Goal: Contribute content

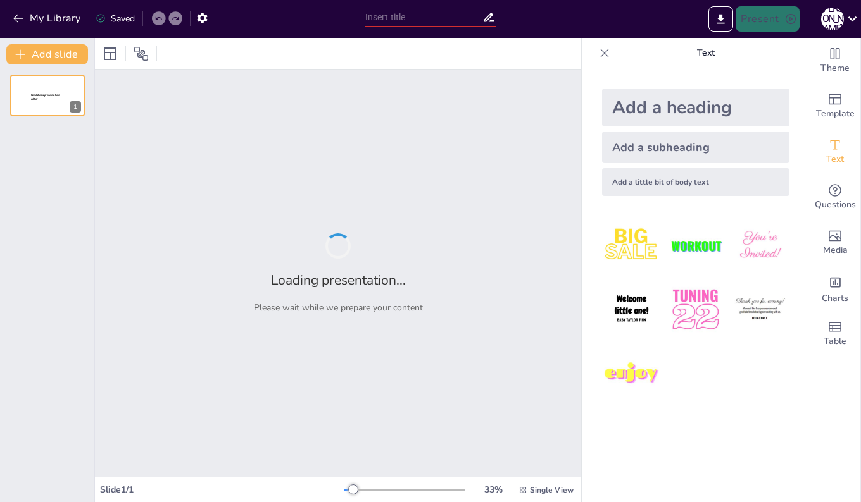
type input "New Sendsteps"
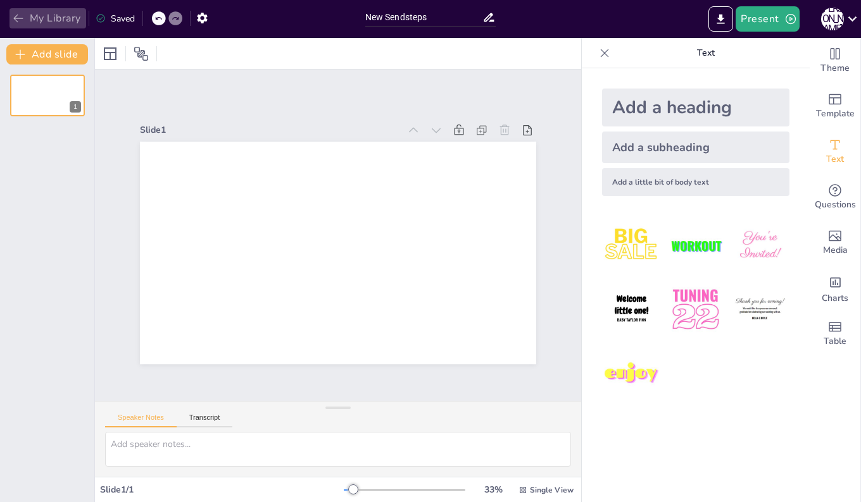
click at [23, 18] on icon "button" at bounding box center [18, 18] width 13 height 13
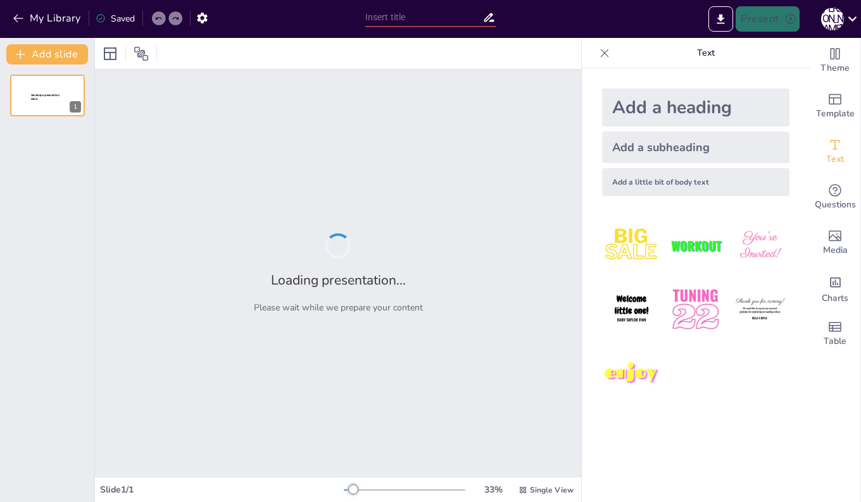
type input "New Sendsteps"
type input "経営戦略の歴史的変遷と主要理論"
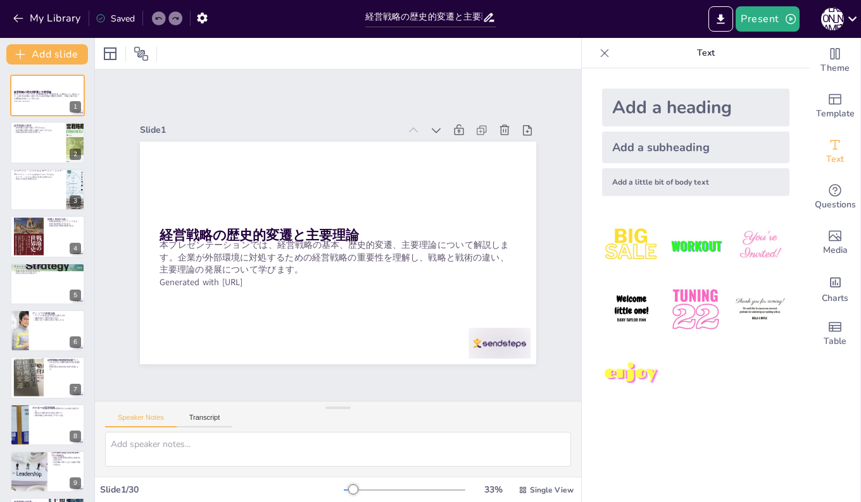
checkbox input "true"
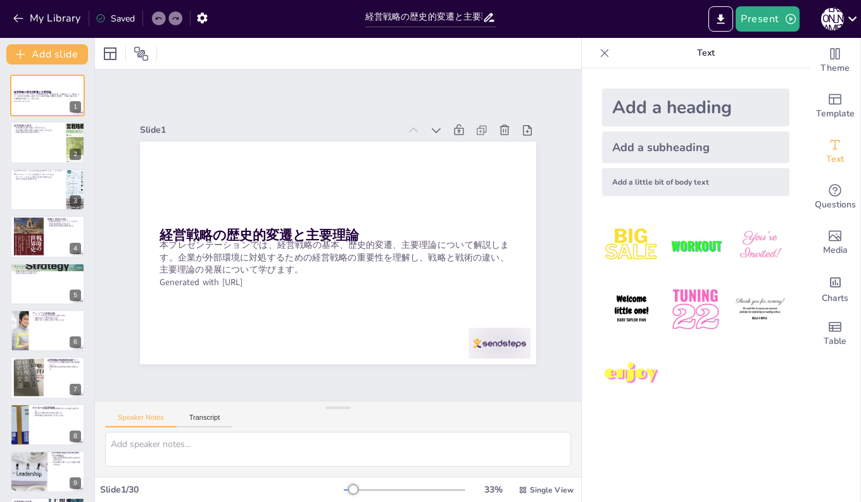
checkbox input "true"
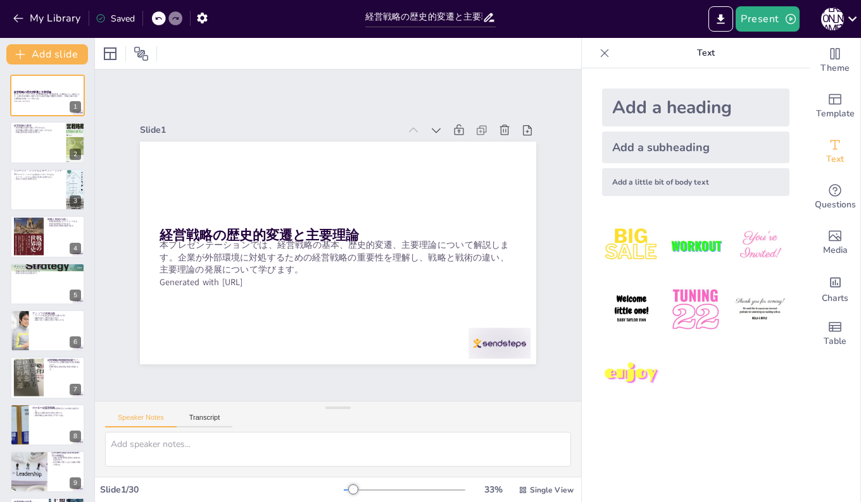
checkbox input "true"
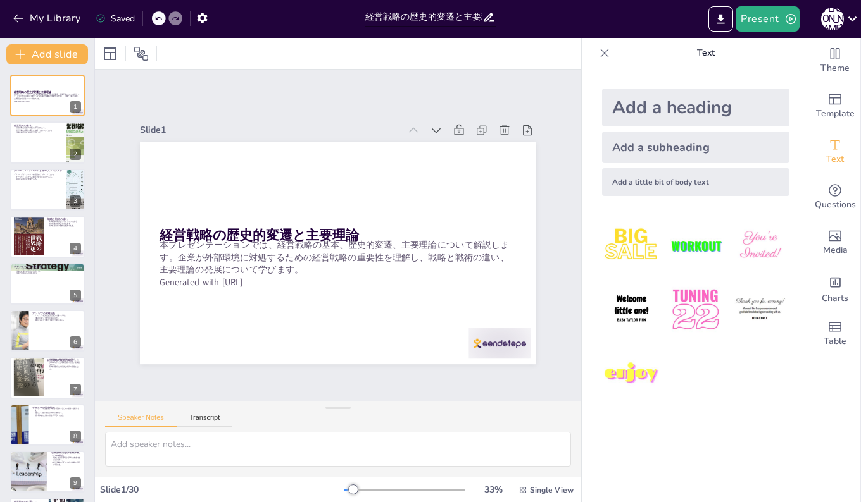
checkbox input "true"
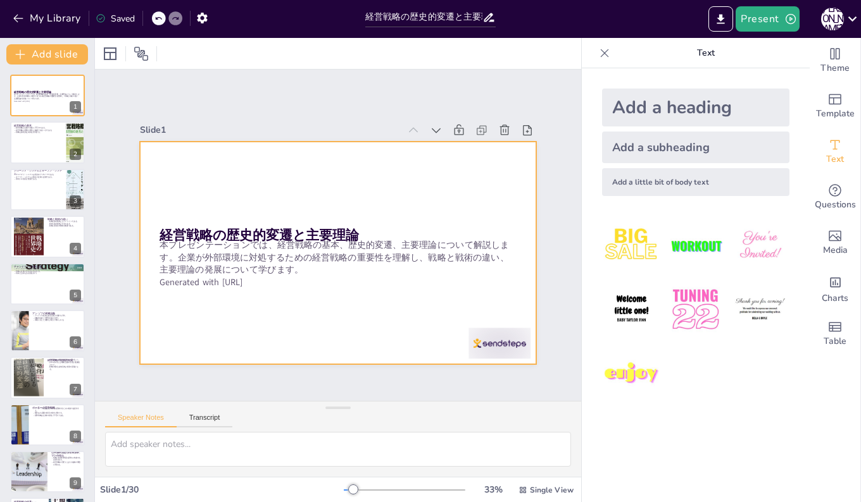
checkbox input "true"
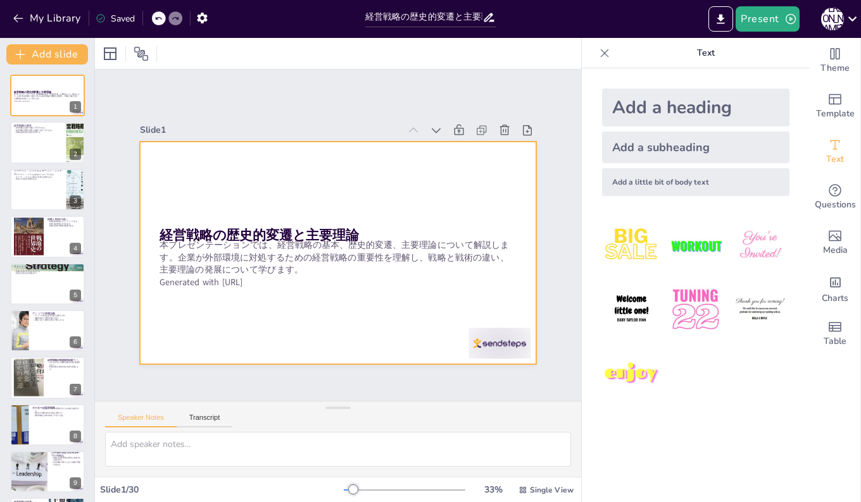
checkbox input "true"
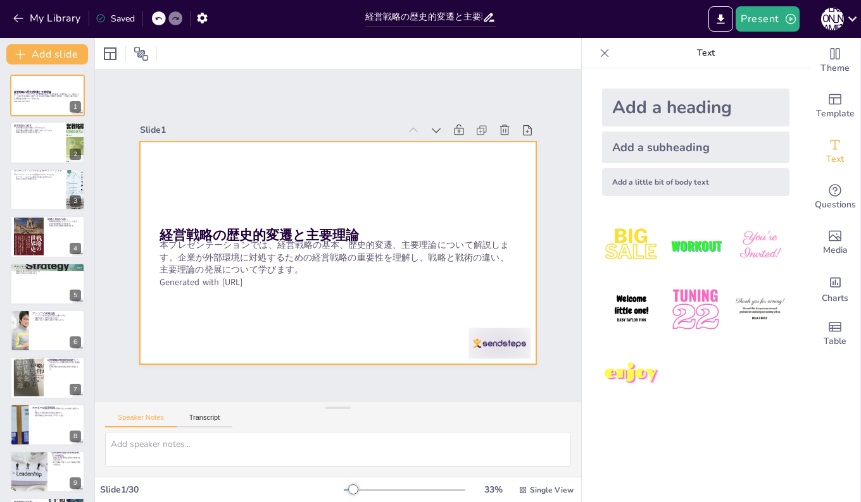
checkbox input "true"
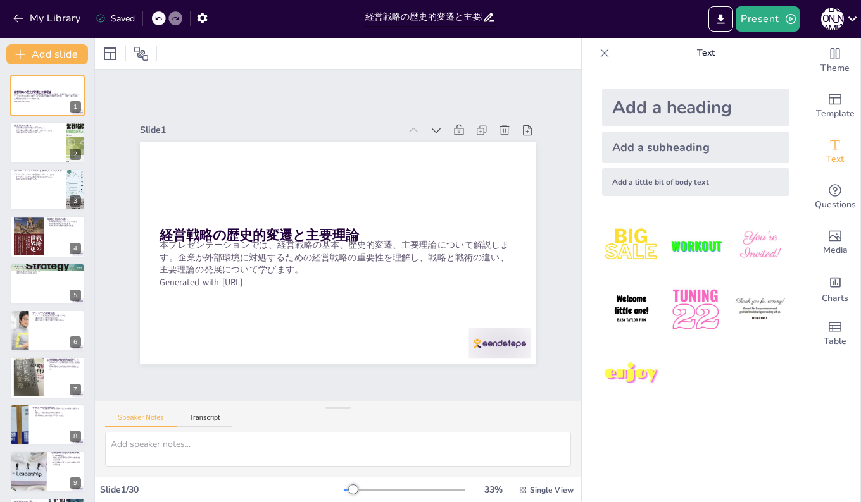
checkbox input "true"
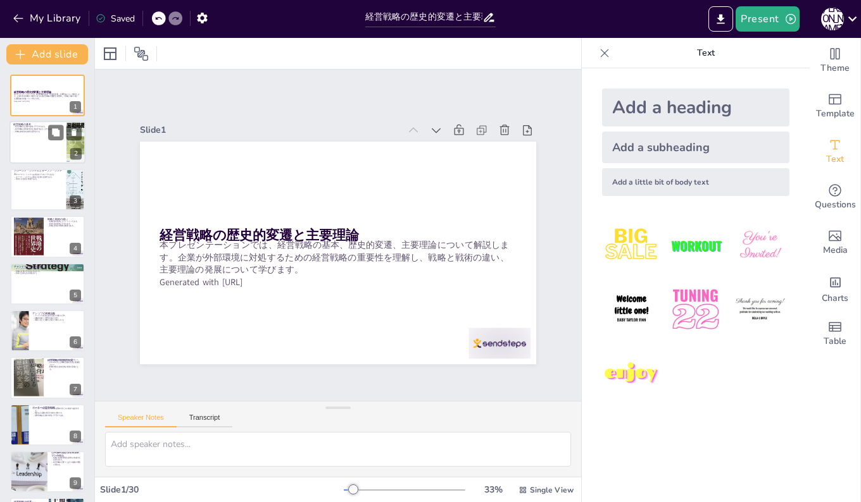
checkbox input "true"
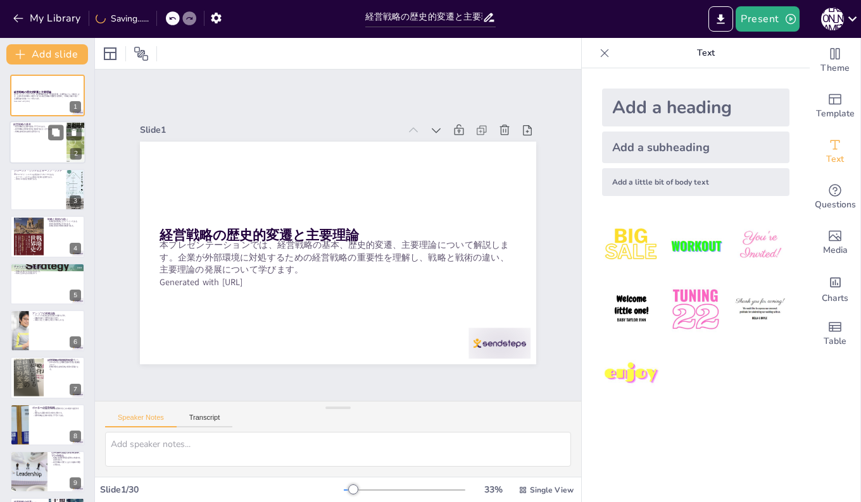
checkbox input "true"
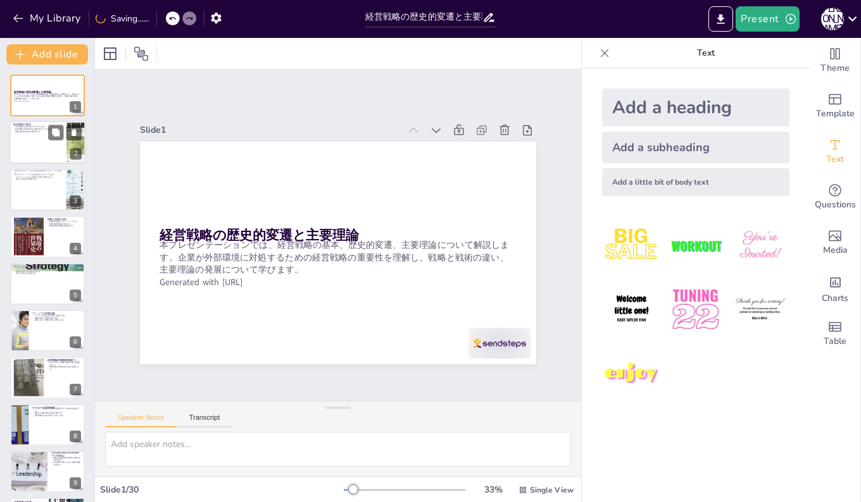
checkbox input "true"
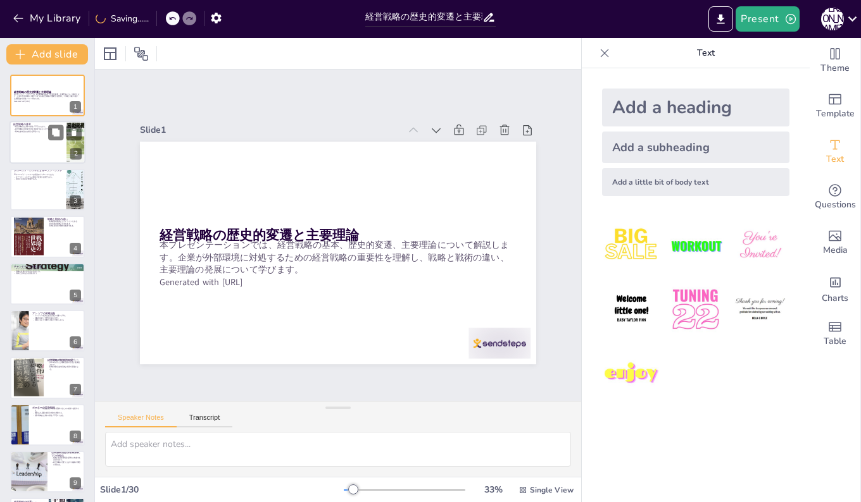
click at [30, 149] on div at bounding box center [47, 143] width 76 height 43
type textarea "経営戦略は企業が市場で生き残り、成長するために必要不可欠な要素です。企業は外部環境の変化に対して適切に対処しなければならず、そのためには明確な戦略が求められま…"
checkbox input "true"
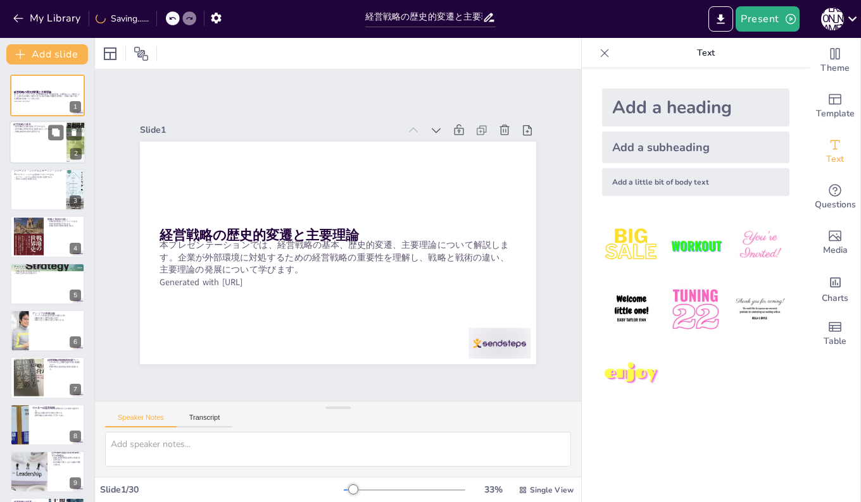
checkbox input "true"
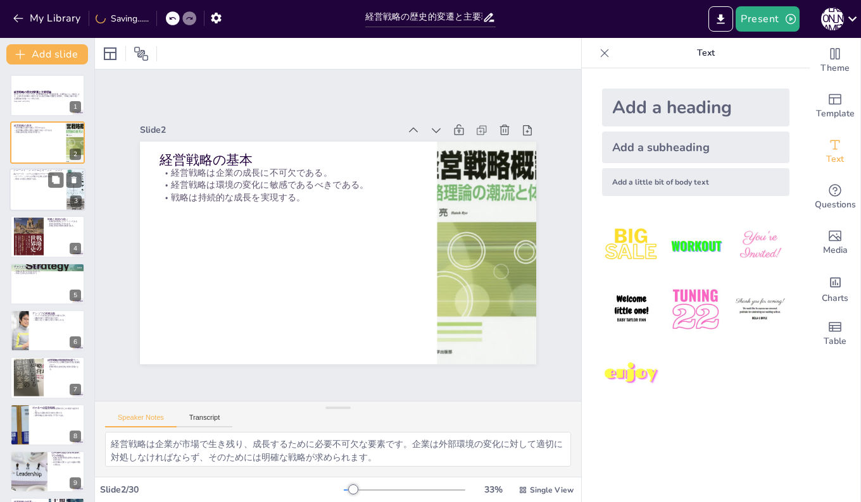
checkbox input "true"
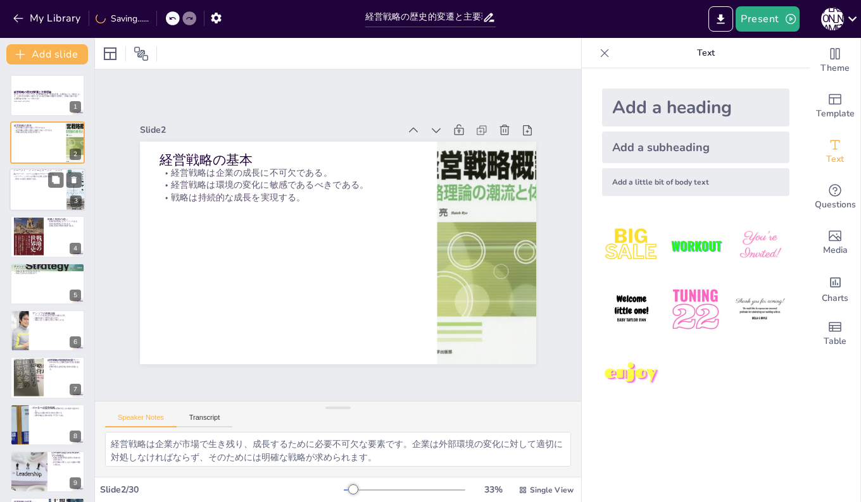
checkbox input "true"
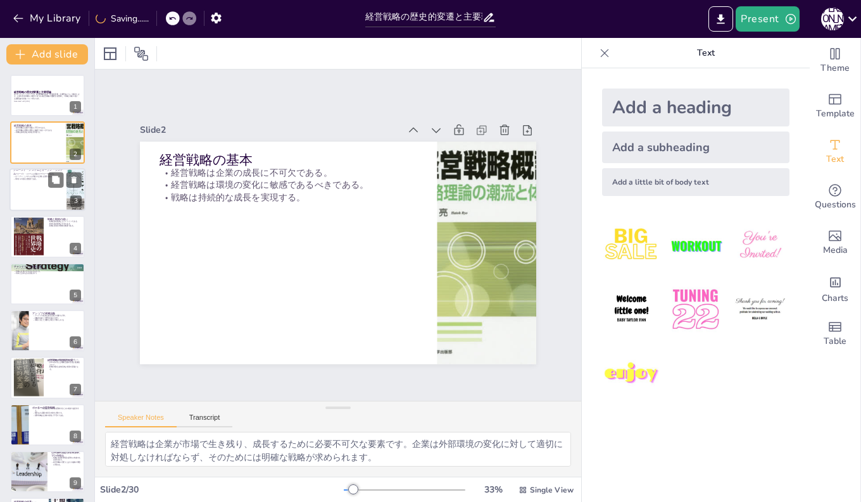
checkbox input "true"
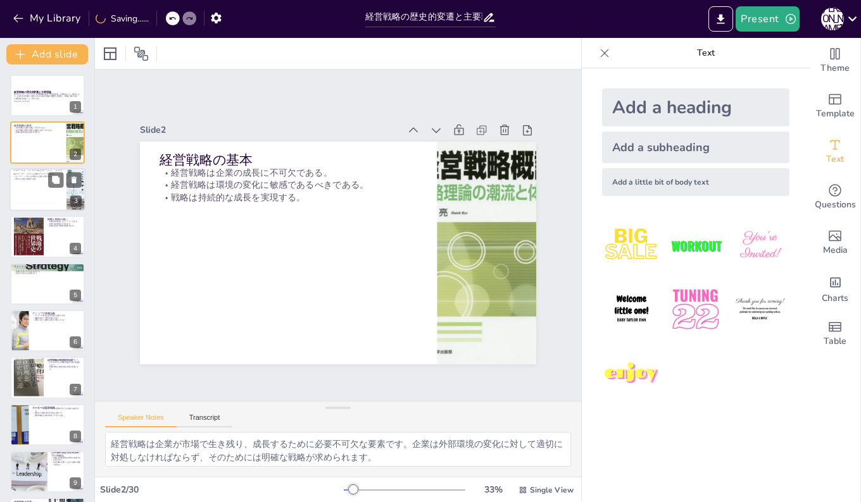
checkbox input "true"
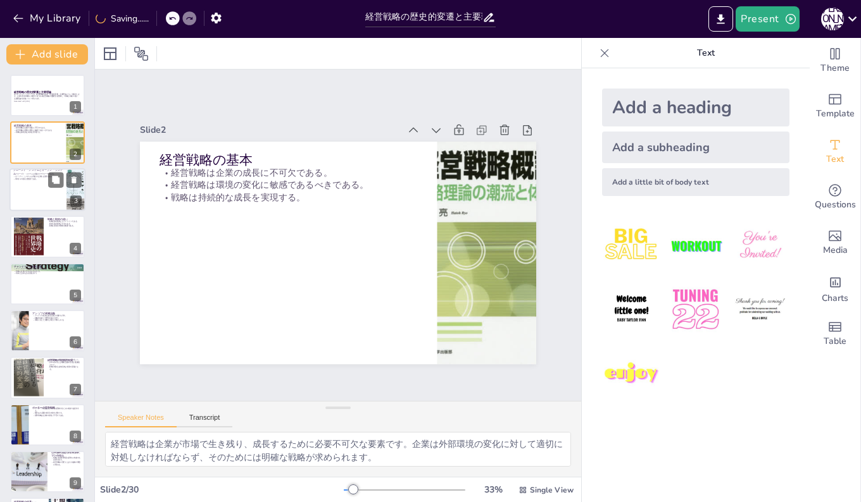
checkbox input "true"
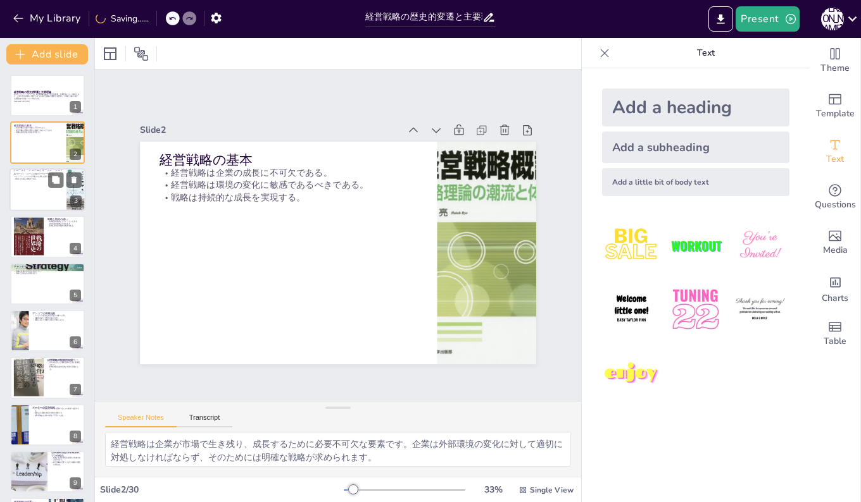
click at [28, 180] on div at bounding box center [47, 189] width 76 height 43
type textarea "クローズド・システムは、企業が外部環境を無視し、内部の管理にのみ焦点を当てた従来のアプローチです。このアプローチは、環境が安定している時代には有効でしたが、現…"
checkbox input "true"
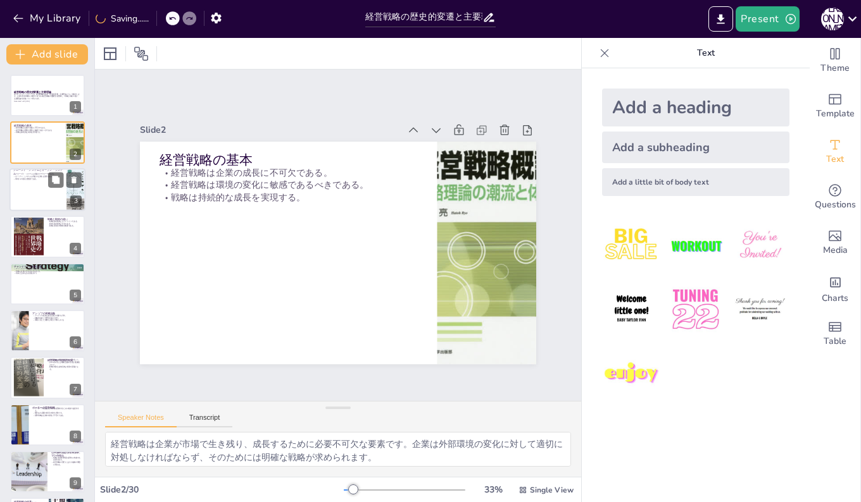
checkbox input "true"
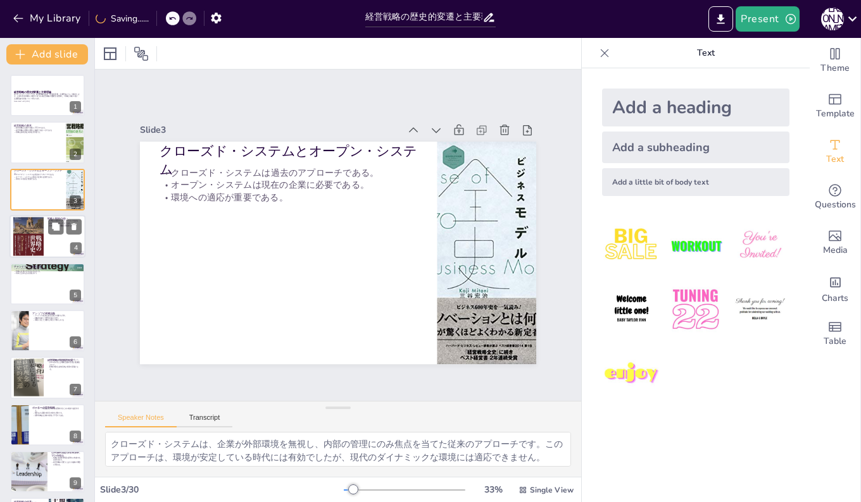
checkbox input "true"
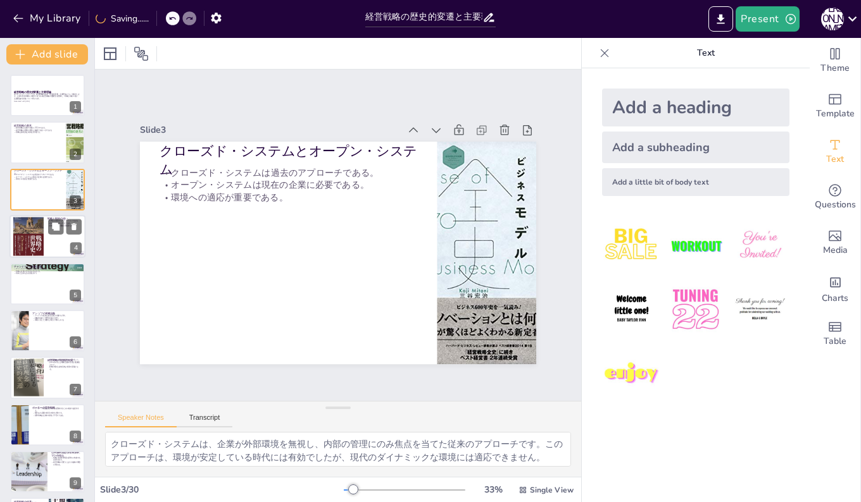
checkbox input "true"
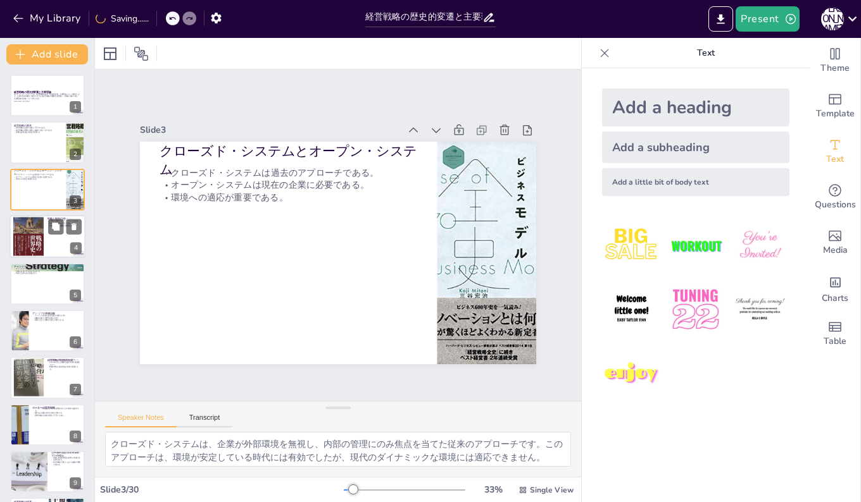
click at [20, 230] on div at bounding box center [28, 237] width 30 height 44
type textarea "戦略は企業が長期的に追求すべき目標を示すガイドラインです。このガイドラインに基づいて、企業は意思決定を行い、リソースを配分します。 戦術は短期的な状況に応じて…"
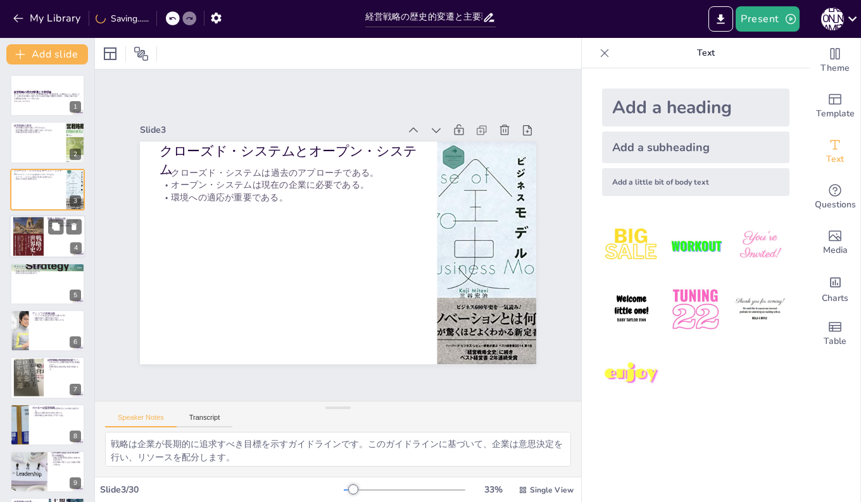
checkbox input "true"
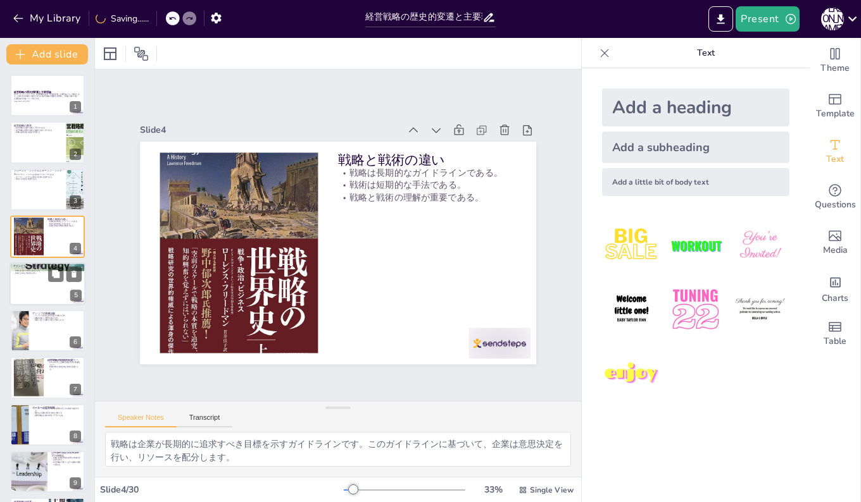
checkbox input "true"
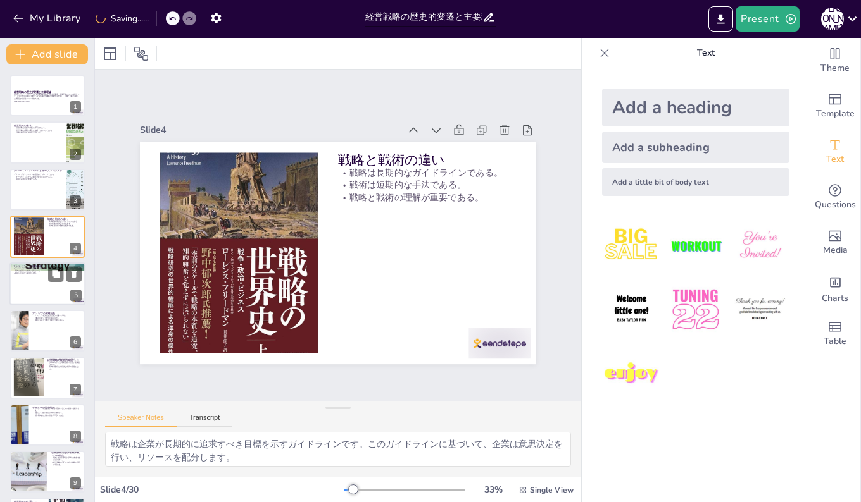
checkbox input "true"
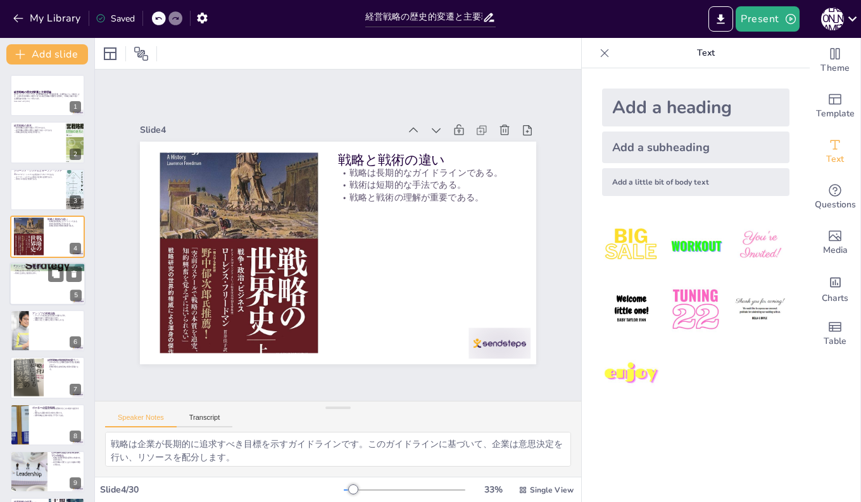
checkbox input "true"
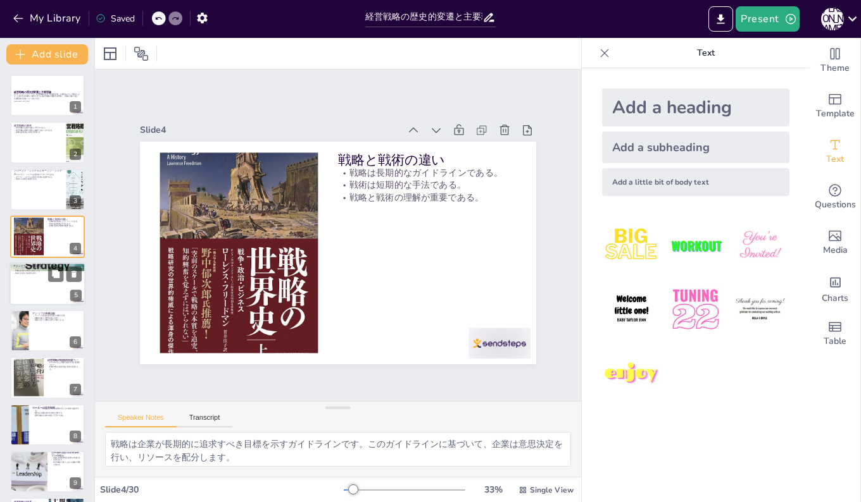
checkbox input "true"
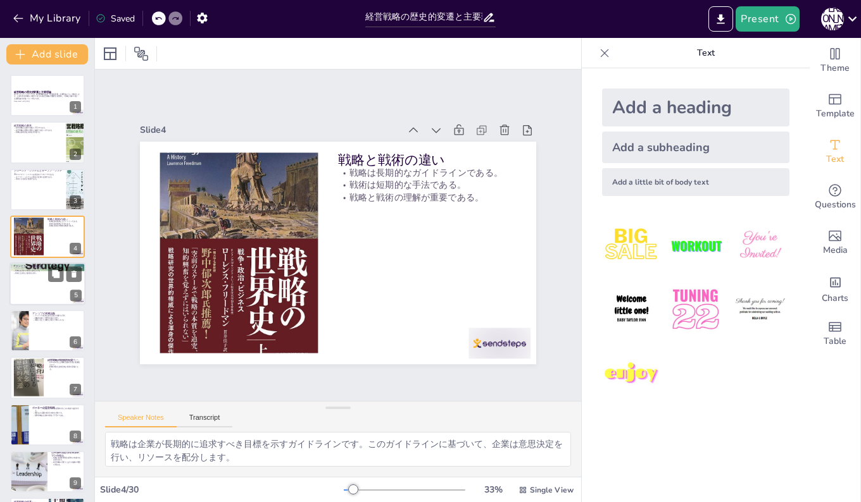
checkbox input "true"
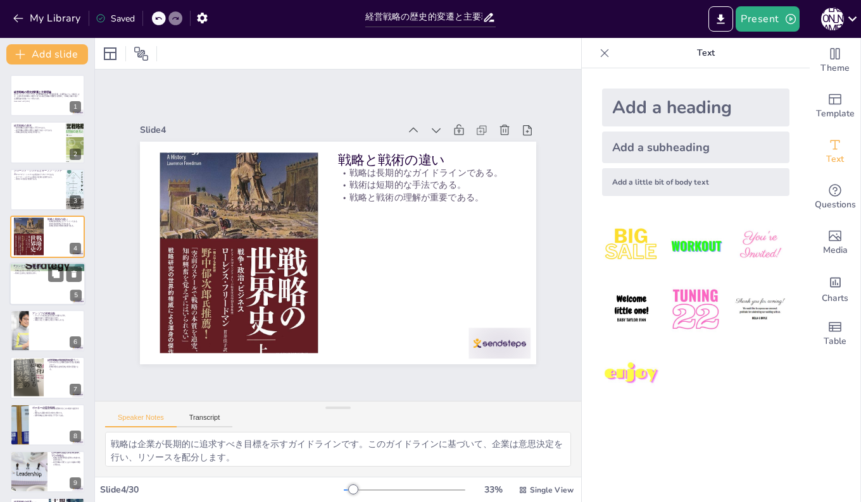
click at [23, 292] on div at bounding box center [47, 284] width 76 height 43
type textarea "チャンドラーの定義は経営戦略の本質を示しており、企業が長期的な目標を持つことの重要性を強調しています。この定義に基づき、企業は戦略を策定する必要があります。 …"
checkbox input "true"
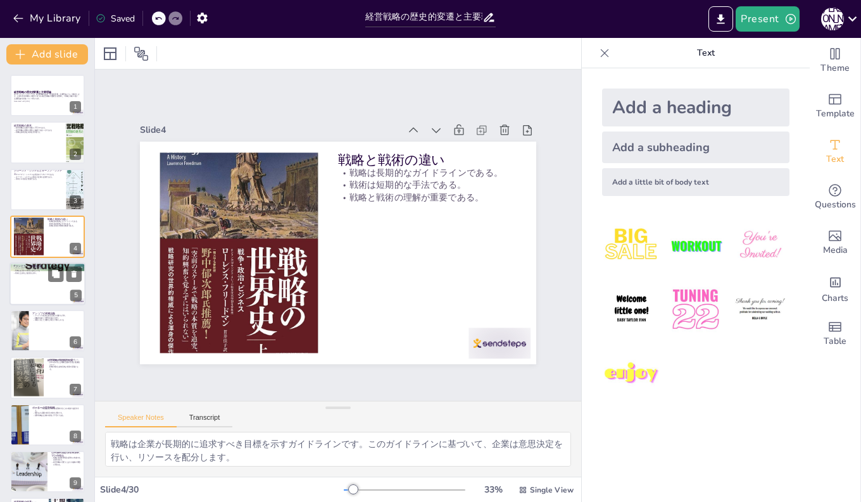
checkbox input "true"
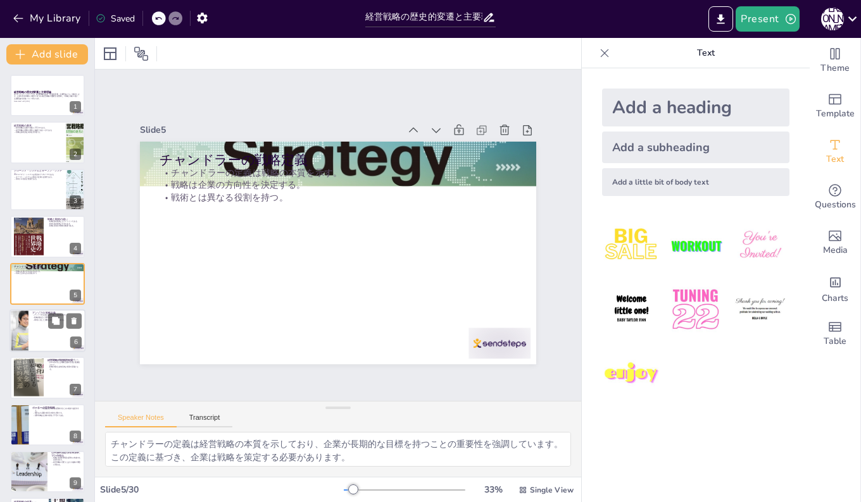
checkbox input "true"
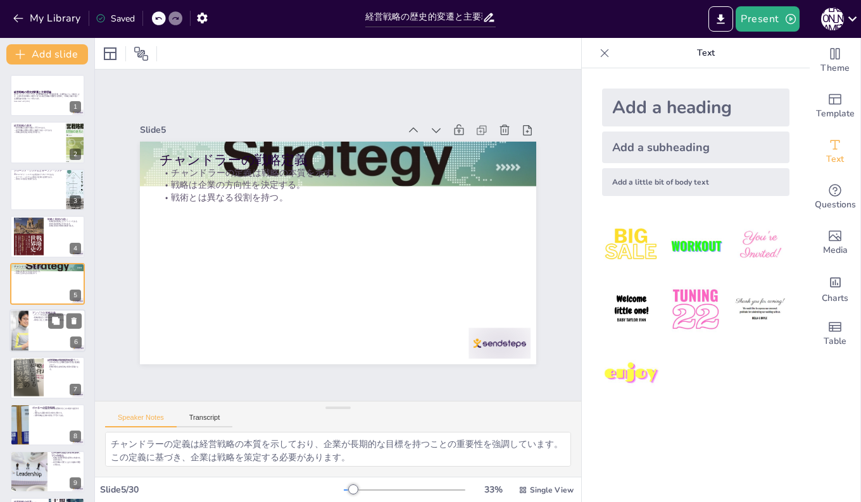
checkbox input "true"
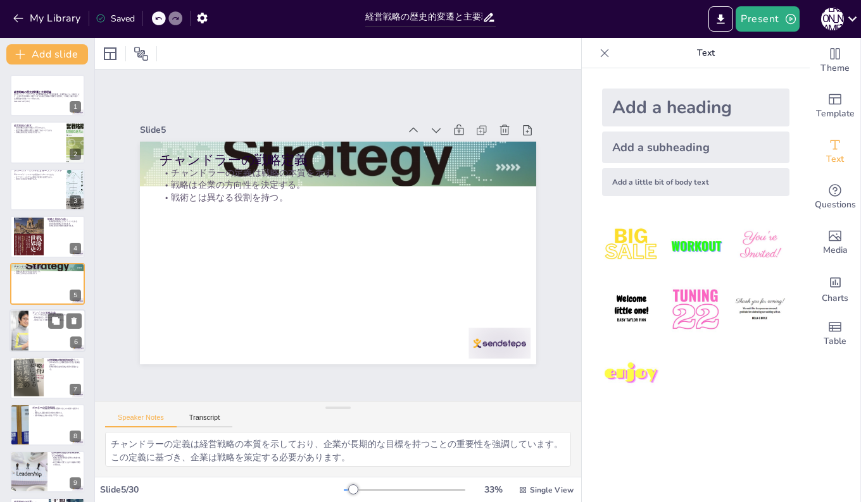
click at [24, 329] on div at bounding box center [19, 330] width 82 height 43
type textarea "アンゾフの定義は、企業が不確実な環境で意思決定を行う際の指針を提供します。この指針に基づき、企業は戦略を策定し、実行することが求められます。 戦略的決定と管理…"
checkbox input "true"
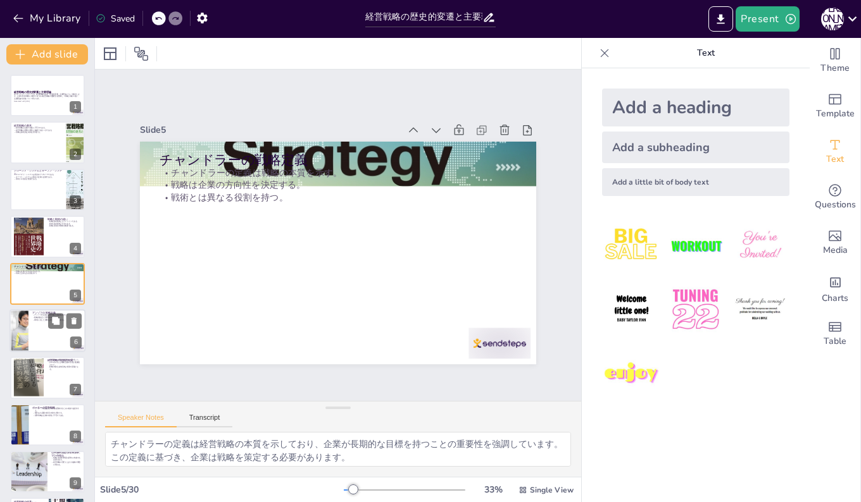
checkbox input "true"
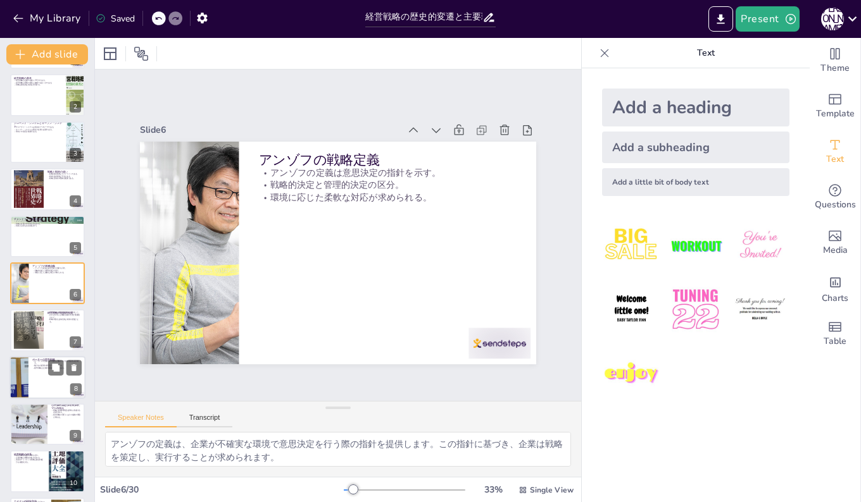
checkbox input "true"
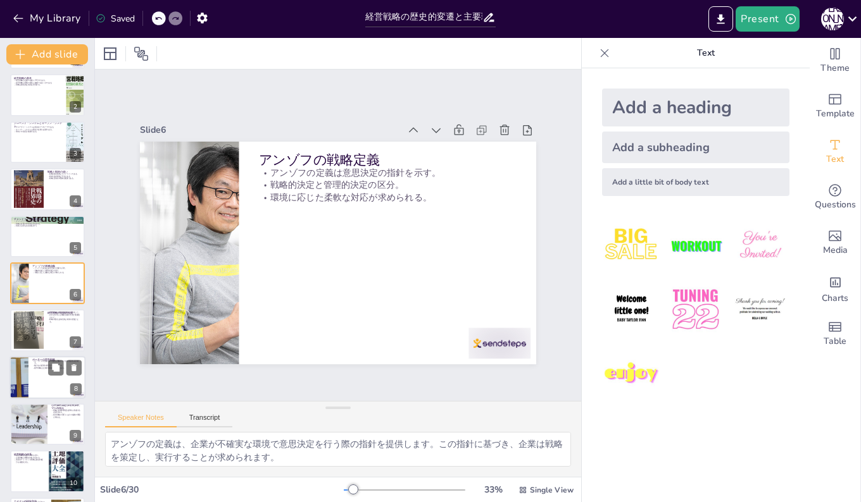
checkbox input "true"
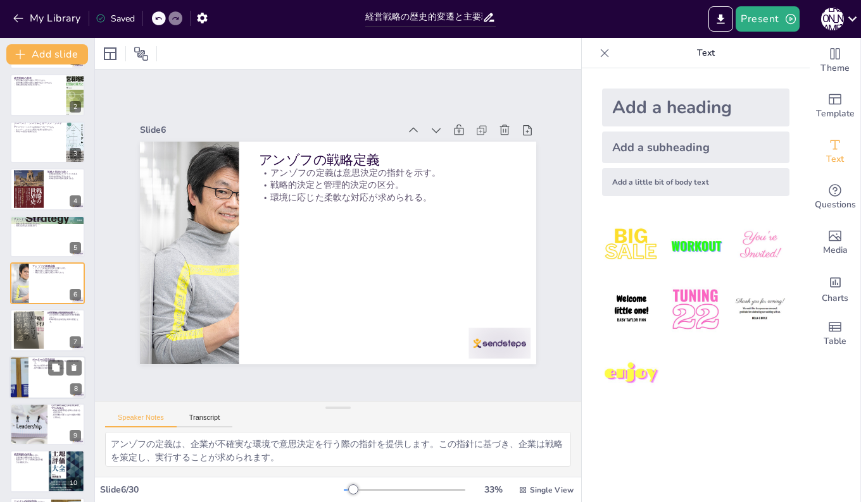
checkbox input "true"
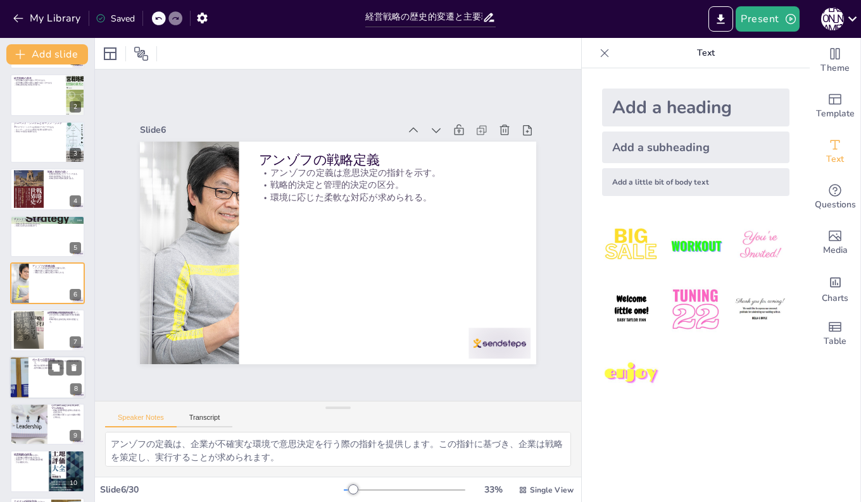
checkbox input "true"
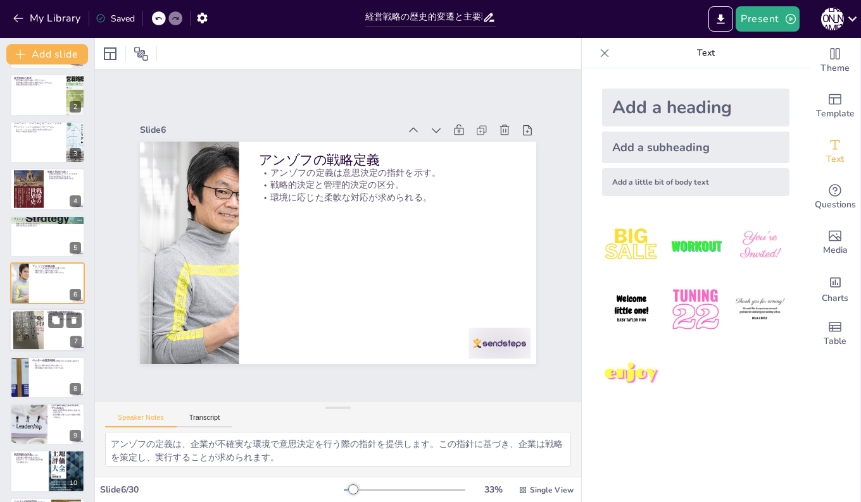
checkbox input "true"
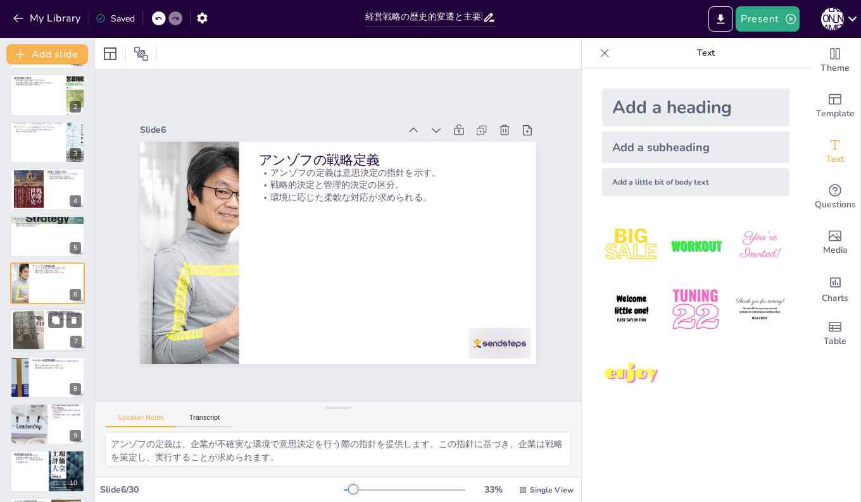
checkbox input "true"
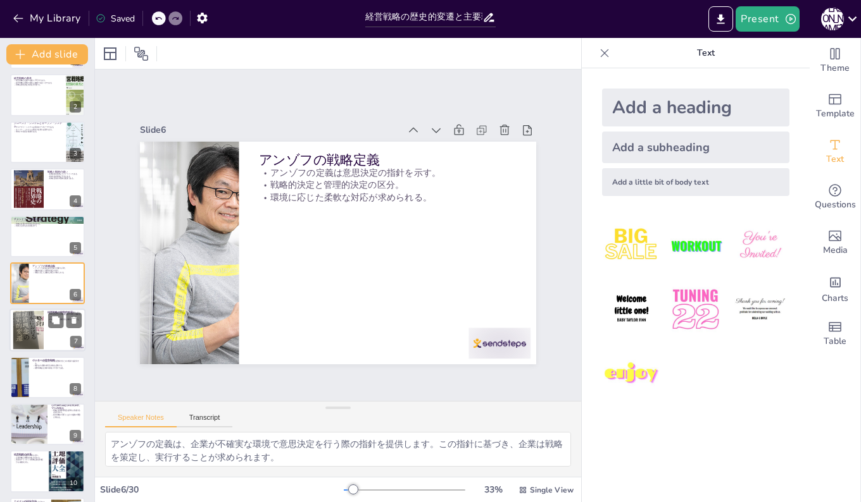
checkbox input "true"
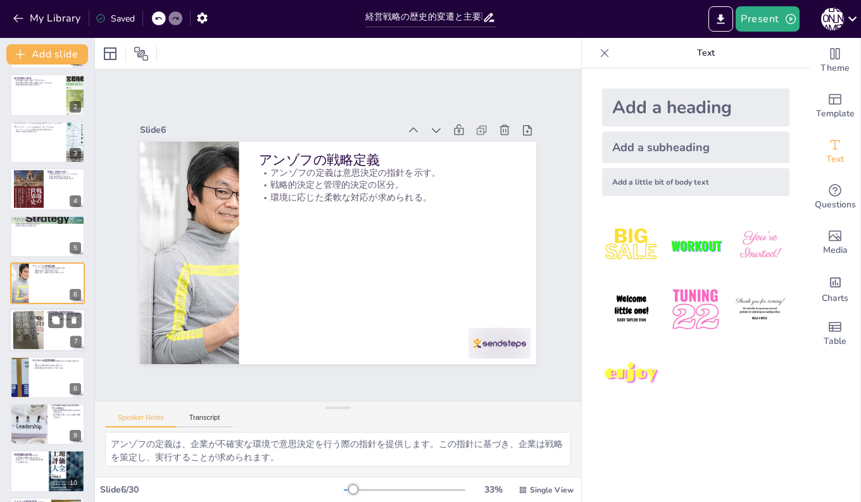
click at [31, 340] on div at bounding box center [28, 330] width 73 height 39
type textarea "経営戦略は多角化を目指して進化してきました。企業は新しい市場や製品を開拓することで、競争力を高め、持続的な成長を追求しています。 1970年代には多角化した事…"
checkbox input "true"
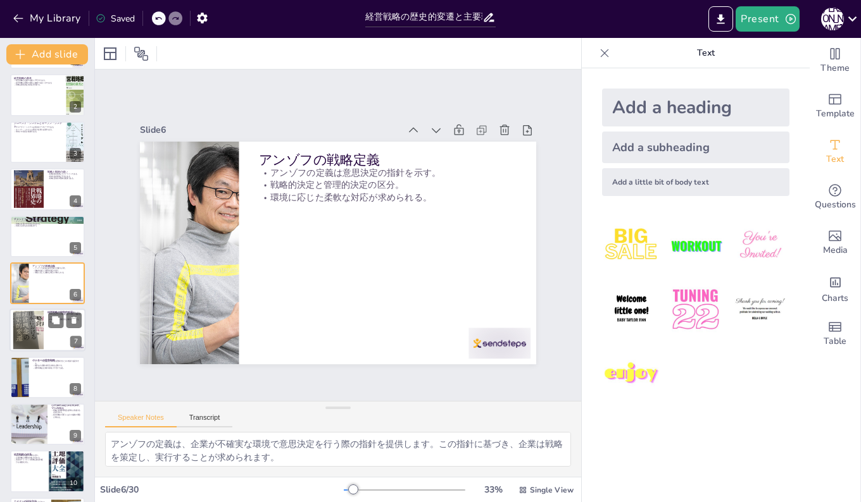
checkbox input "true"
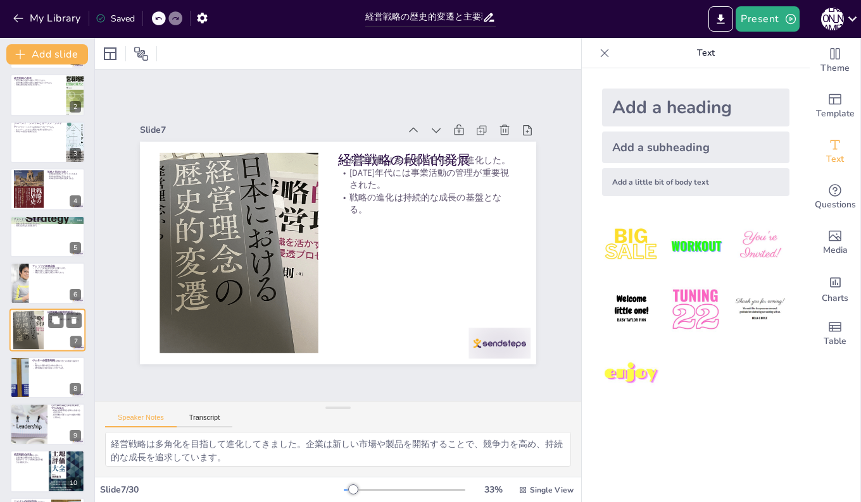
scroll to position [94, 0]
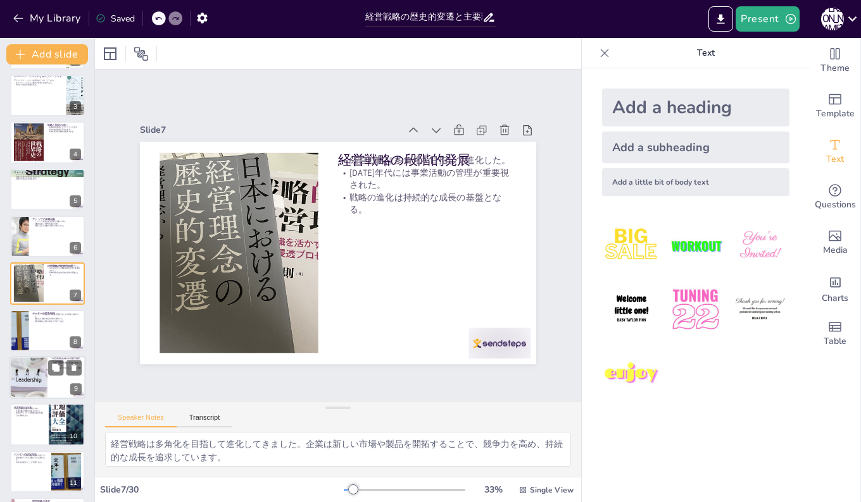
checkbox input "true"
click at [36, 339] on div at bounding box center [47, 330] width 76 height 43
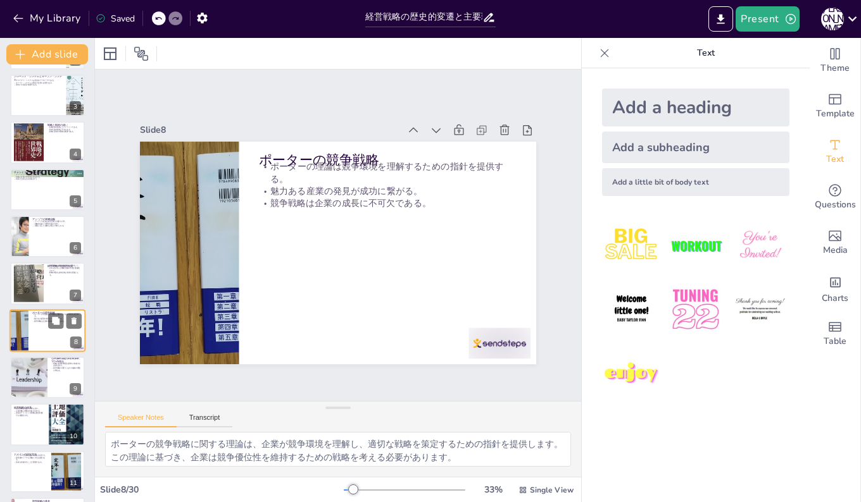
scroll to position [142, 0]
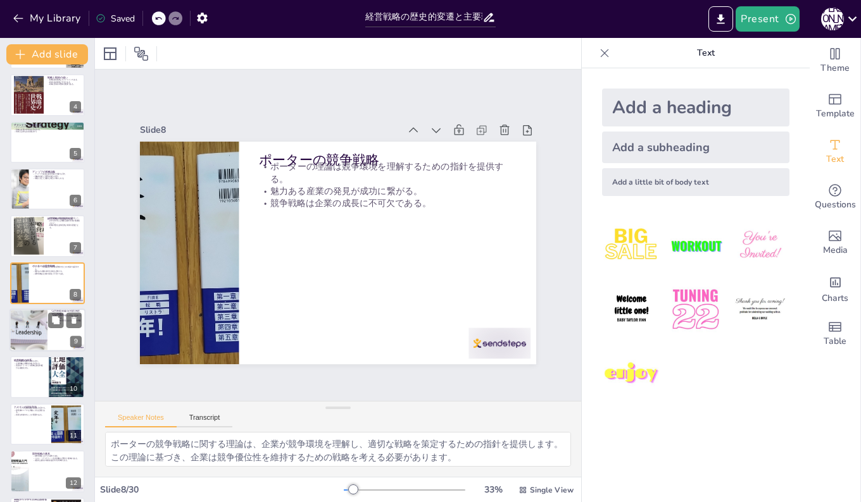
click at [27, 337] on div at bounding box center [28, 330] width 64 height 43
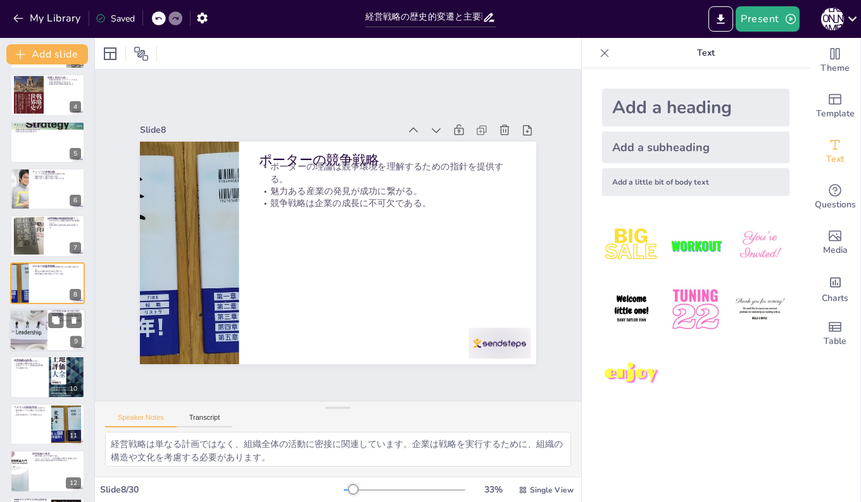
scroll to position [189, 0]
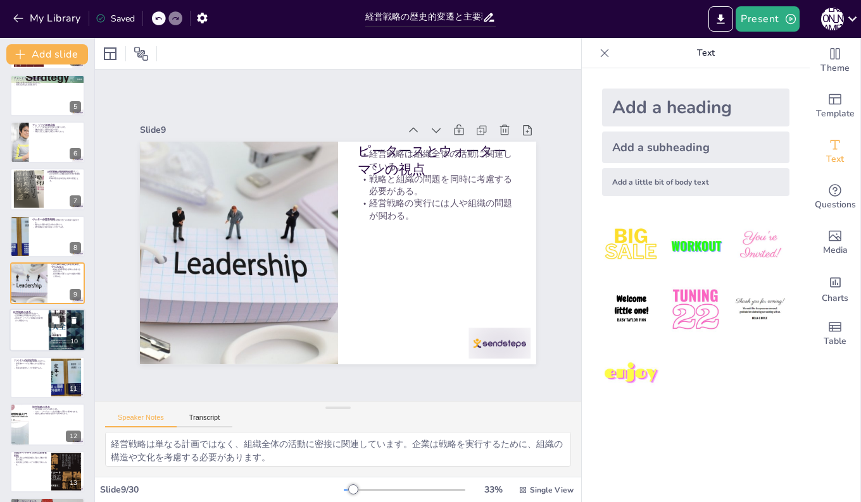
click at [24, 340] on div at bounding box center [47, 330] width 76 height 43
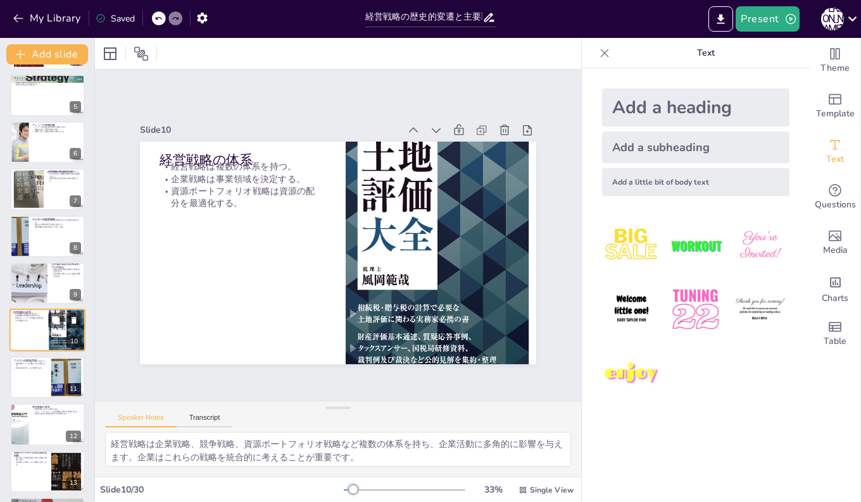
scroll to position [235, 0]
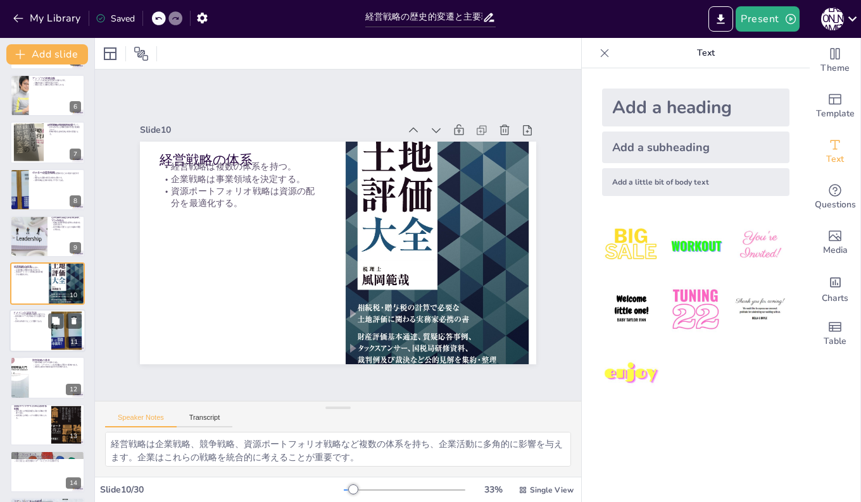
click at [23, 338] on div at bounding box center [47, 330] width 76 height 43
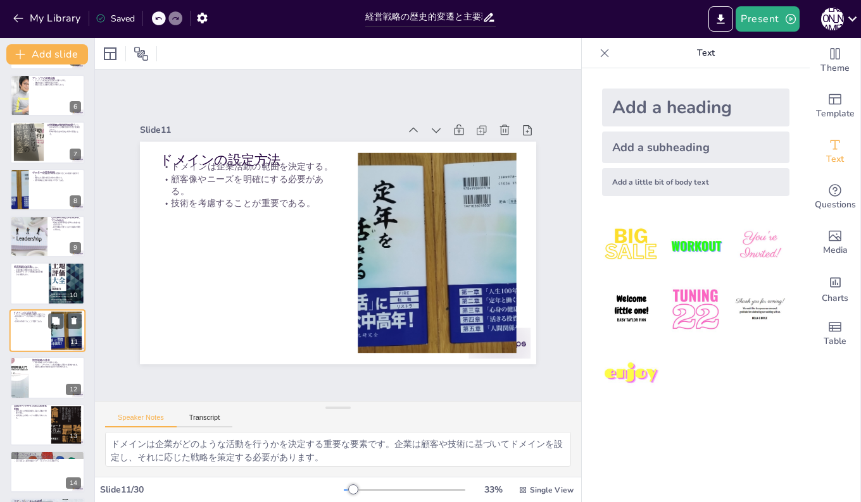
scroll to position [283, 0]
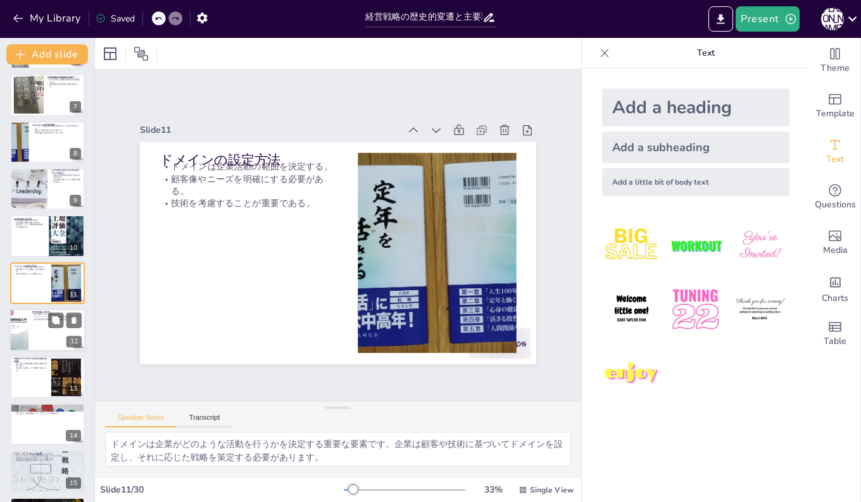
click at [23, 342] on div at bounding box center [18, 330] width 25 height 43
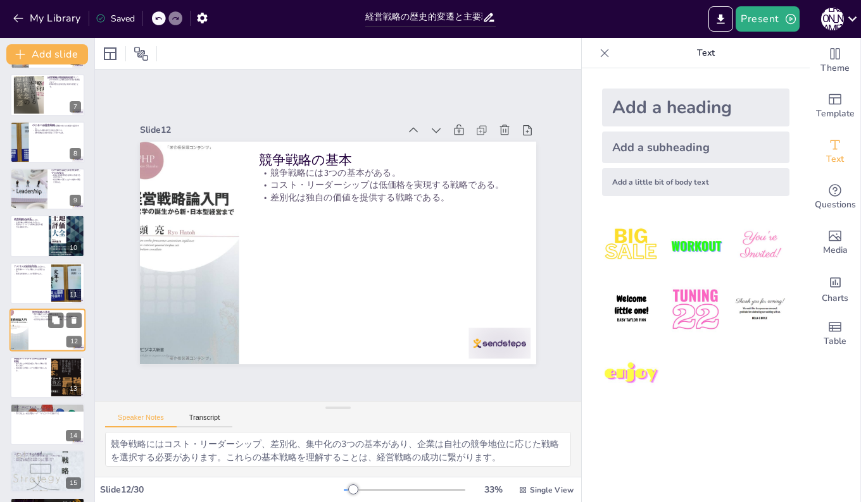
scroll to position [330, 0]
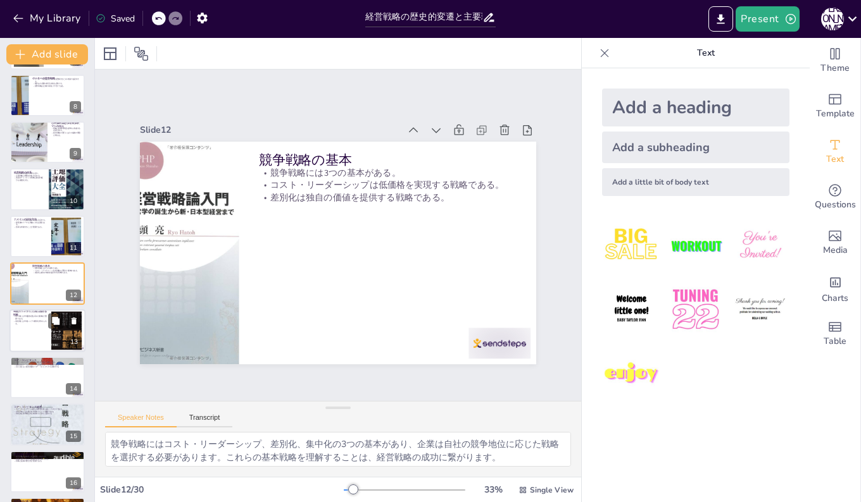
click at [20, 342] on div at bounding box center [47, 330] width 76 height 43
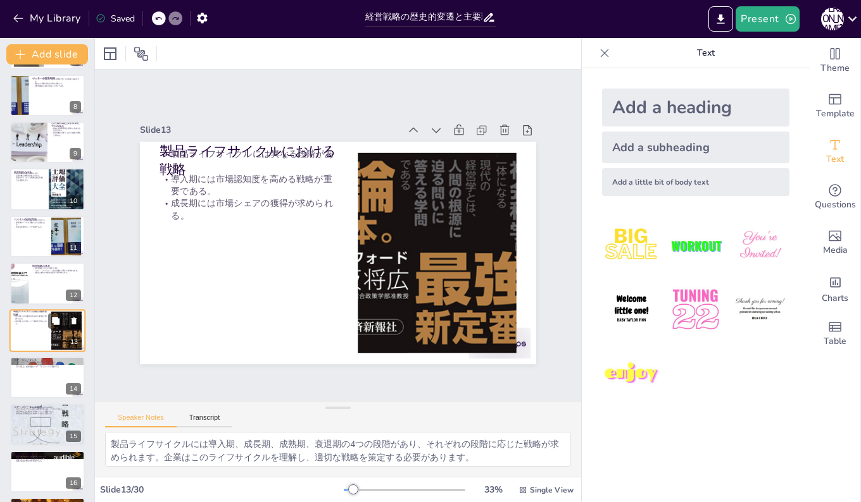
scroll to position [377, 0]
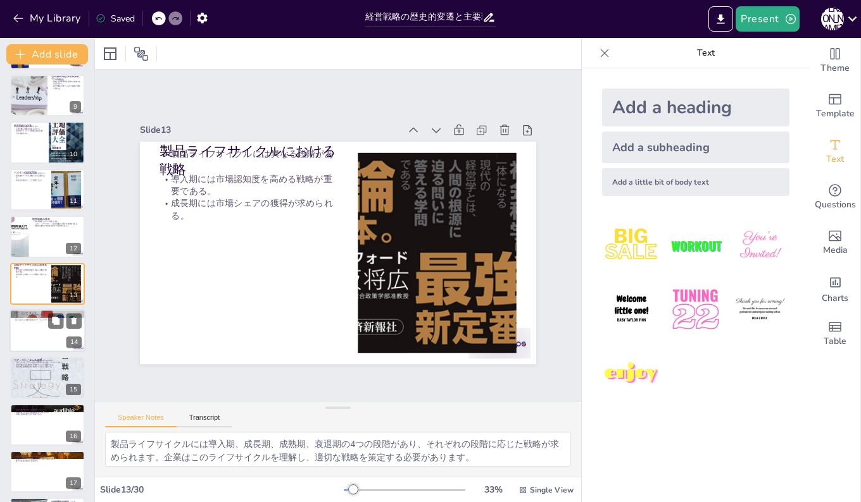
click at [30, 334] on div at bounding box center [47, 330] width 76 height 43
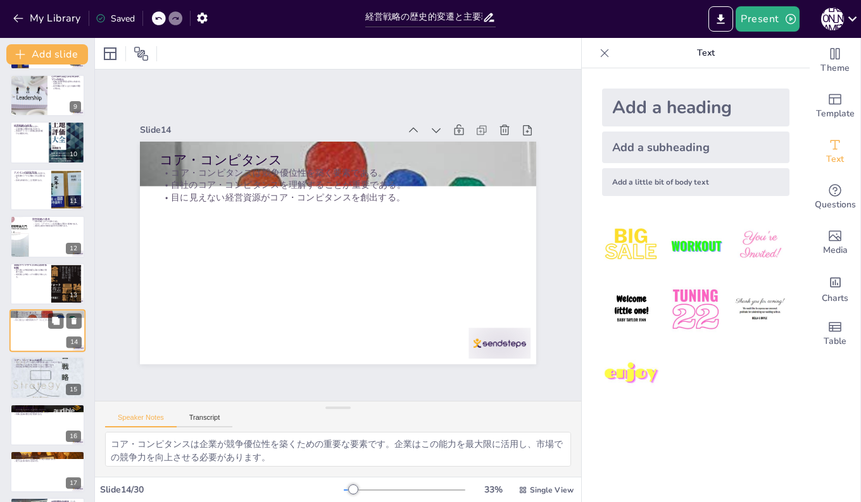
scroll to position [424, 0]
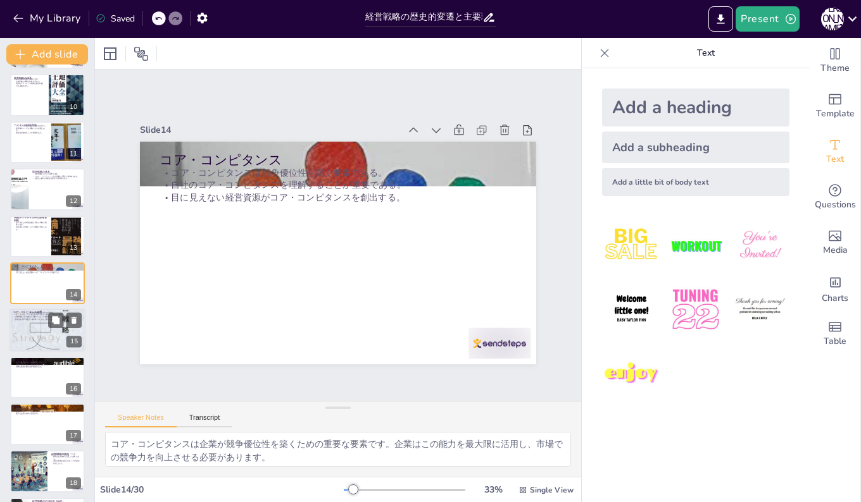
click at [30, 336] on div at bounding box center [47, 331] width 76 height 122
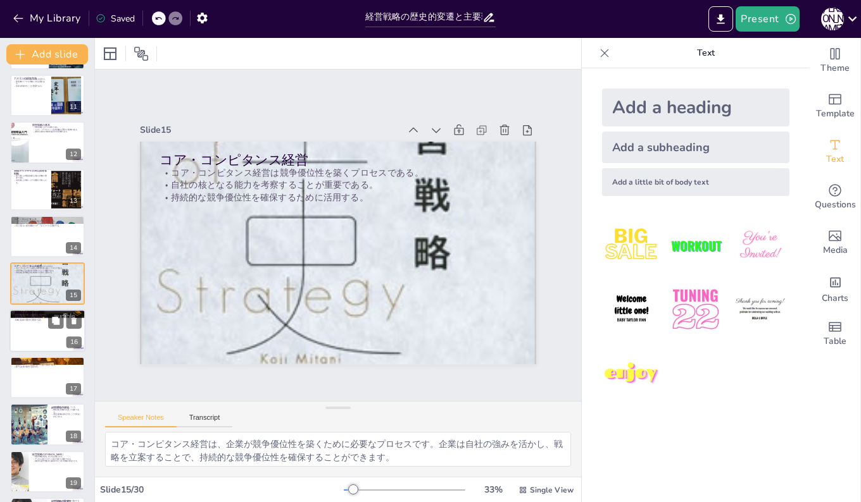
click at [30, 338] on div at bounding box center [47, 330] width 76 height 43
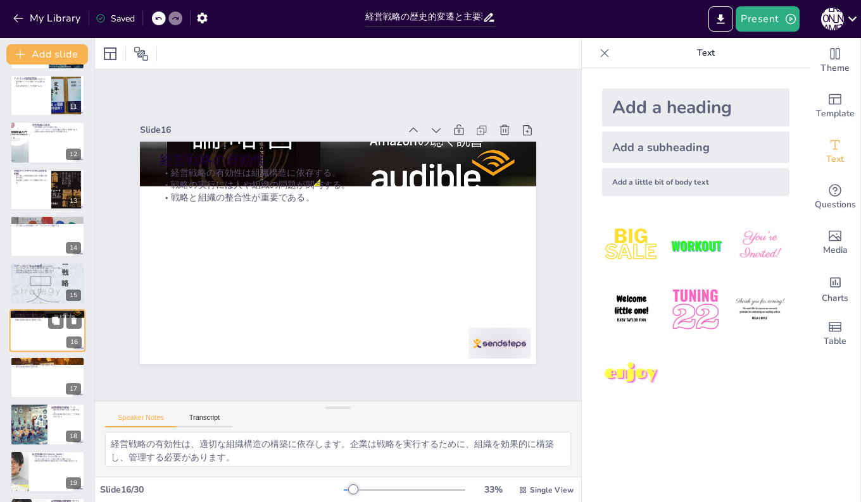
scroll to position [518, 0]
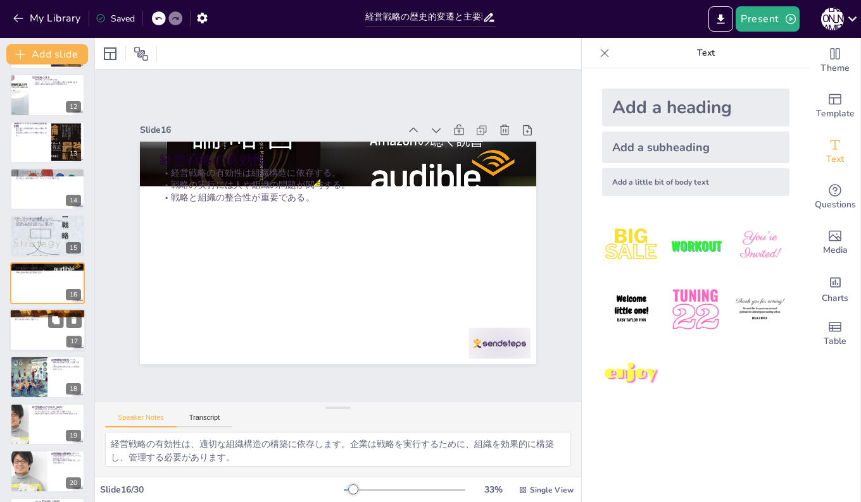
click at [29, 338] on div at bounding box center [47, 330] width 76 height 43
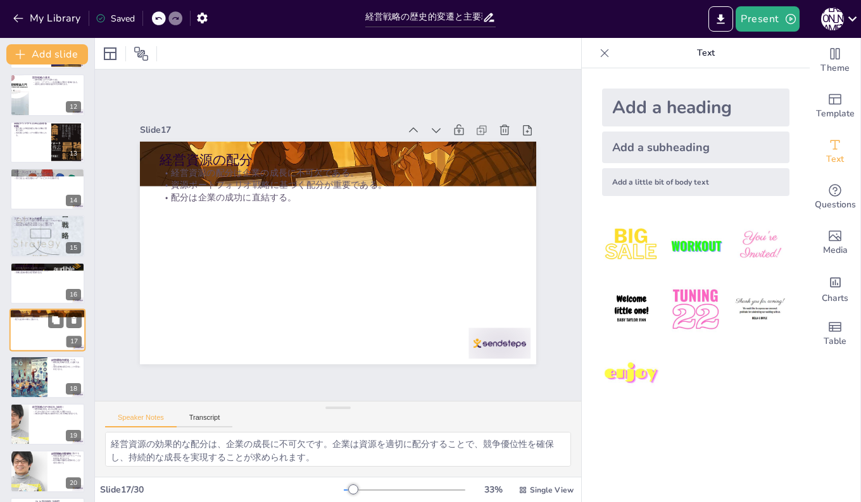
scroll to position [565, 0]
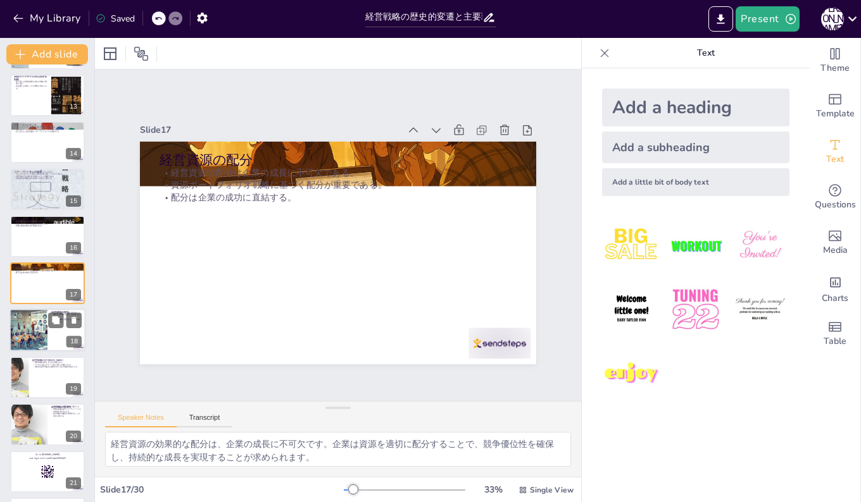
click at [30, 338] on div at bounding box center [28, 330] width 75 height 43
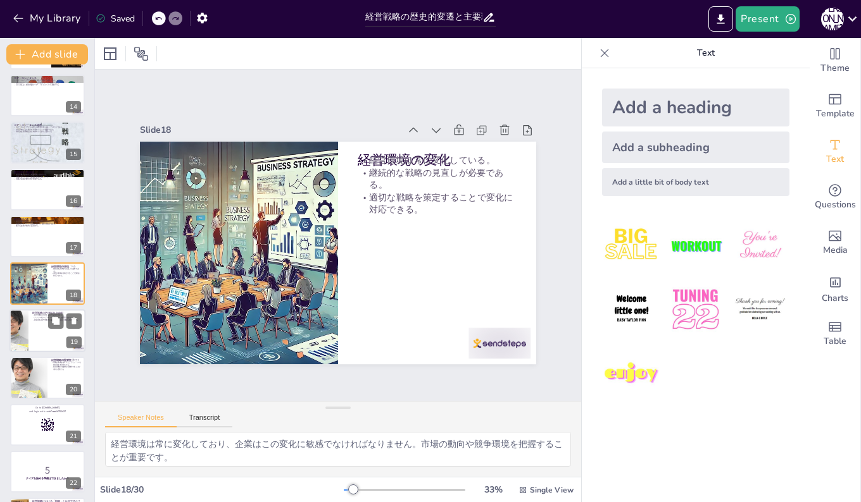
click at [27, 334] on div at bounding box center [18, 330] width 128 height 43
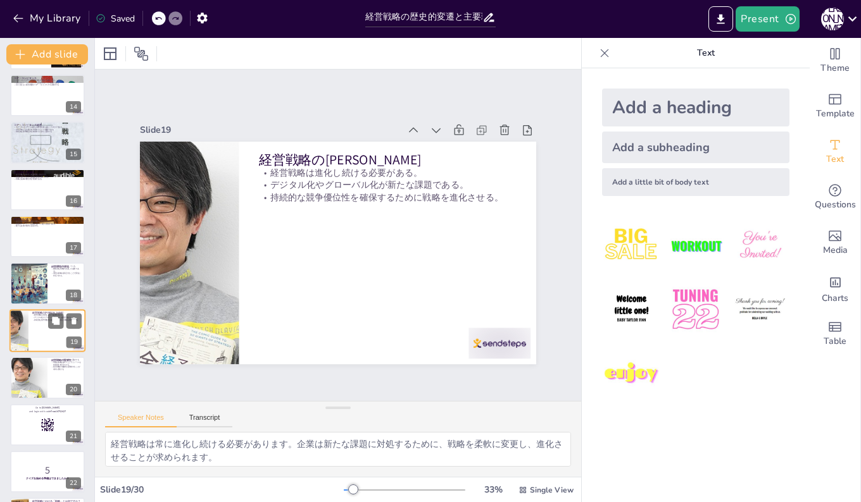
scroll to position [659, 0]
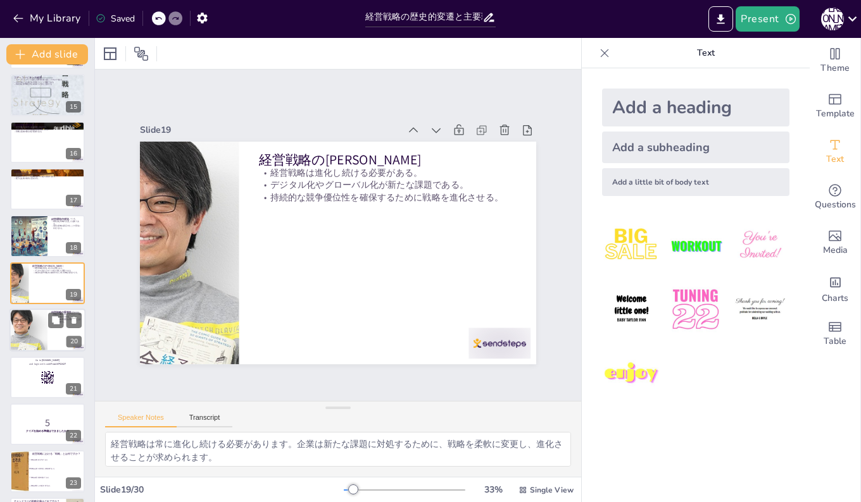
click at [23, 334] on div at bounding box center [28, 330] width 128 height 43
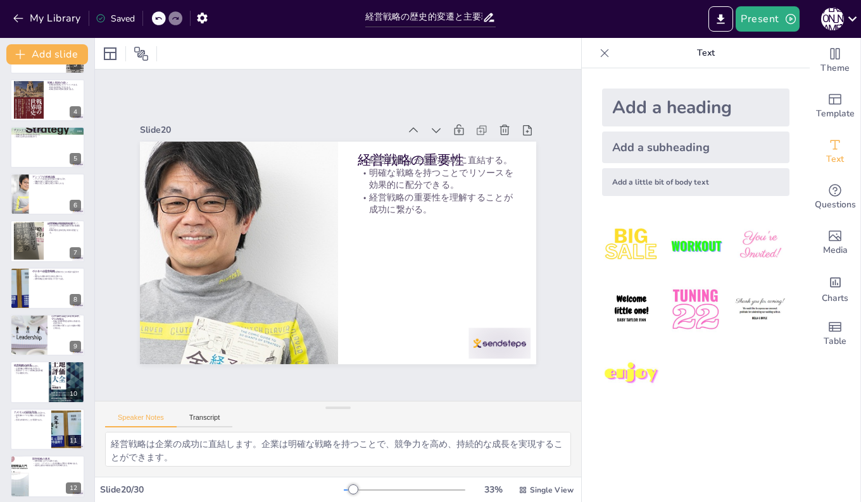
scroll to position [0, 0]
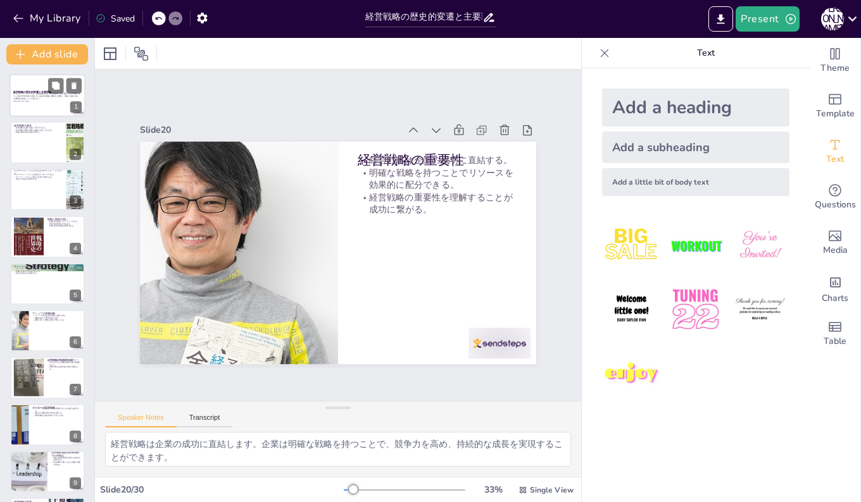
click at [32, 98] on p "本プレゼンテーションでは、経営戦略の基本、歴史的変遷、主要理論について解説します。企業が外部環境に対処するための経営戦略の重要性を理解し、戦略と戦術の違い、主…" at bounding box center [47, 96] width 68 height 7
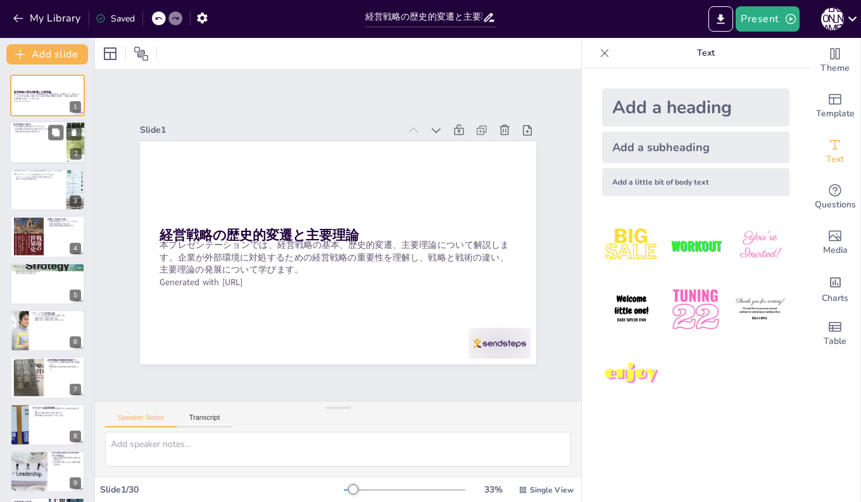
click at [28, 134] on div at bounding box center [47, 143] width 76 height 43
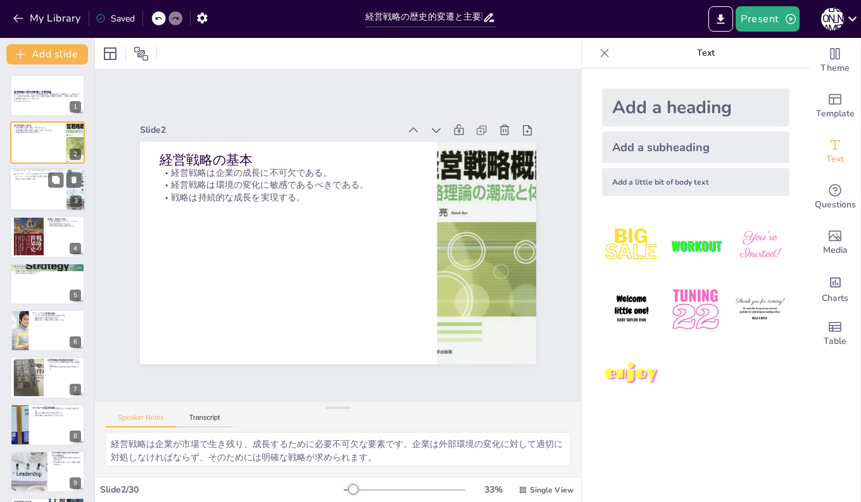
click at [28, 183] on div at bounding box center [47, 189] width 76 height 43
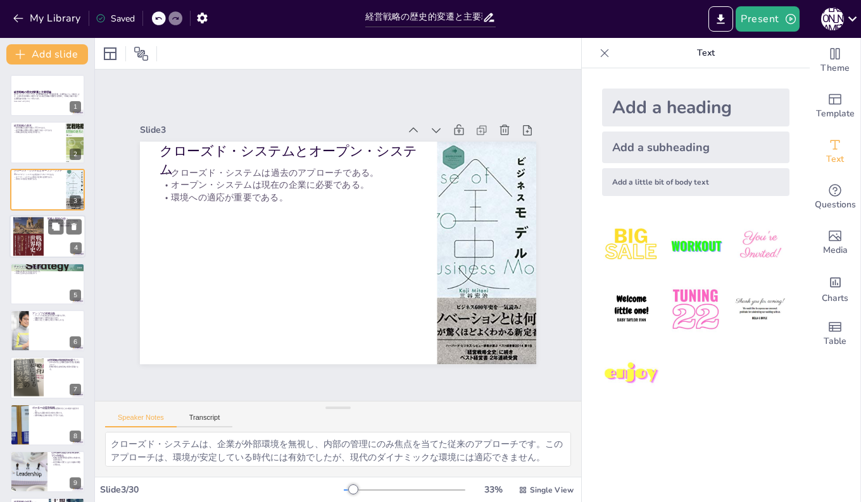
click at [39, 242] on div at bounding box center [28, 237] width 30 height 44
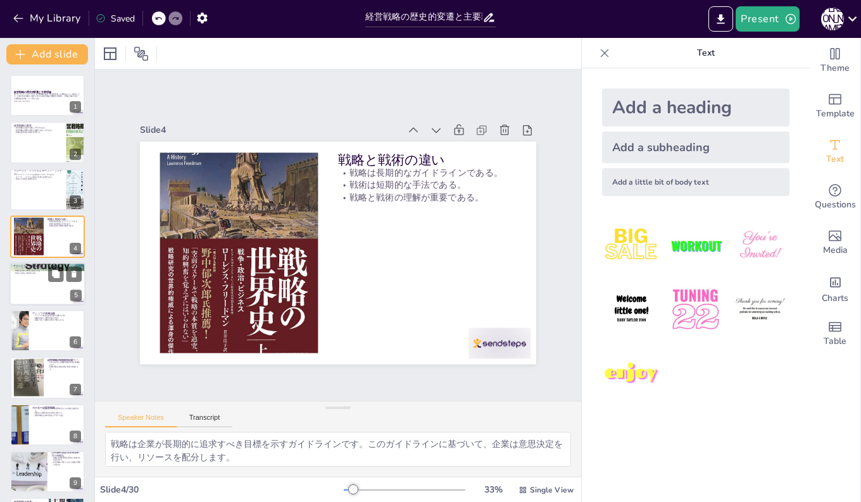
click at [20, 291] on div at bounding box center [47, 284] width 76 height 43
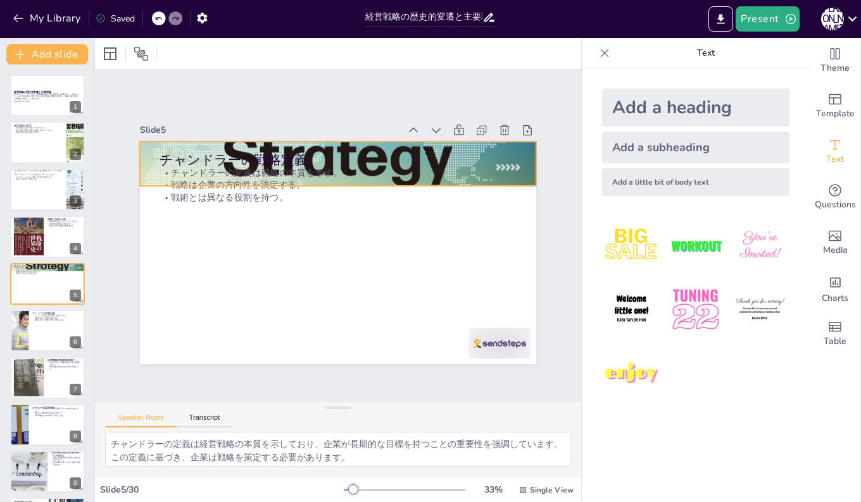
click at [514, 152] on div at bounding box center [379, 176] width 485 height 459
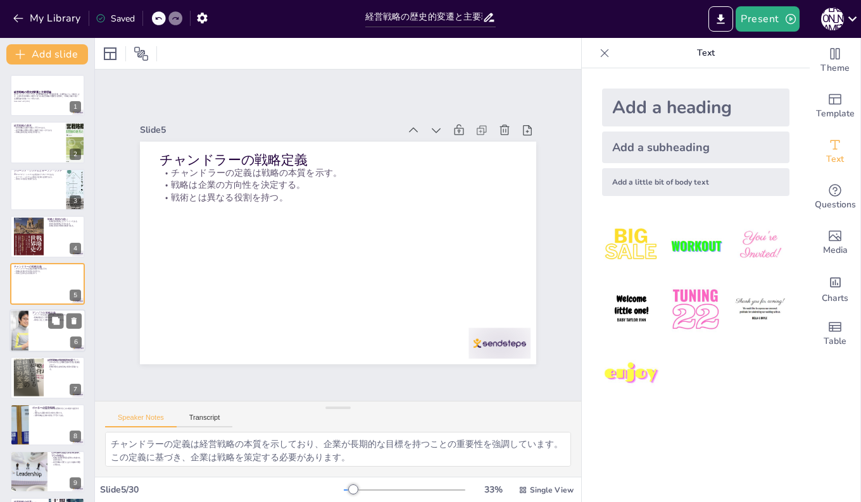
click at [26, 326] on div at bounding box center [19, 330] width 82 height 43
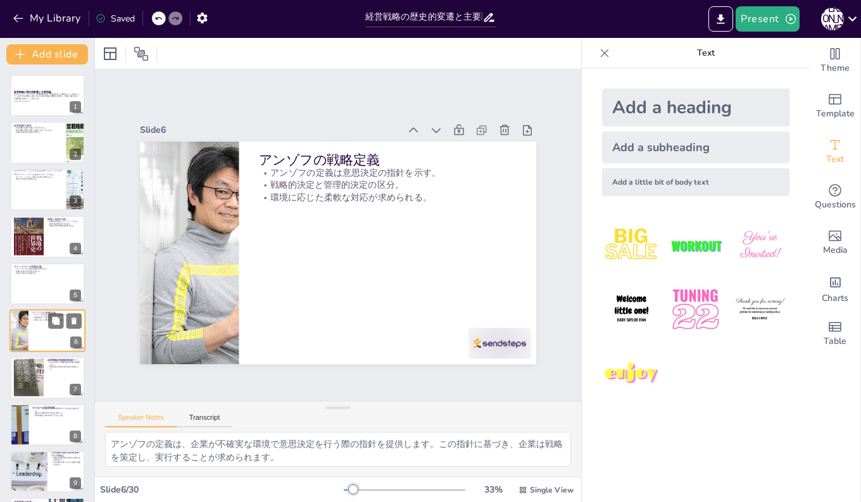
scroll to position [47, 0]
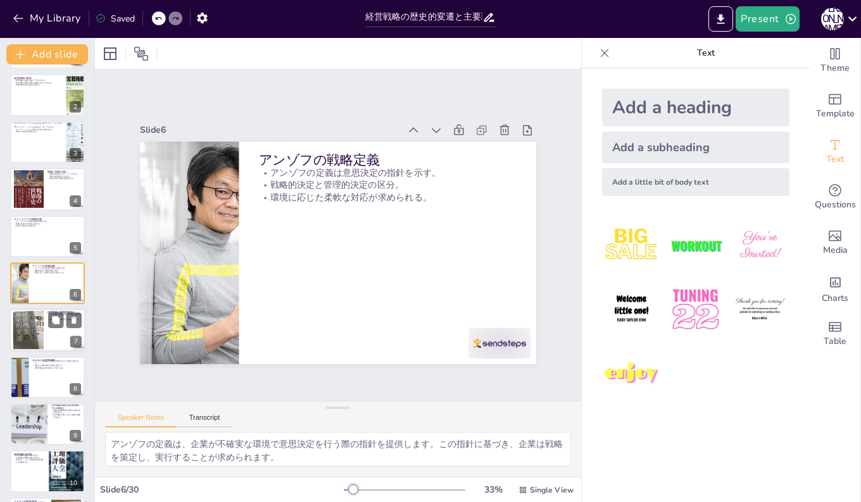
click at [28, 335] on div at bounding box center [28, 330] width 73 height 39
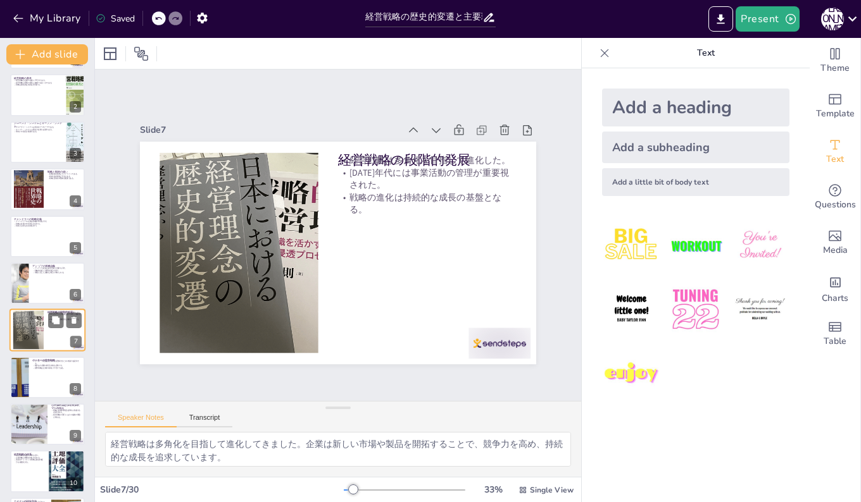
scroll to position [94, 0]
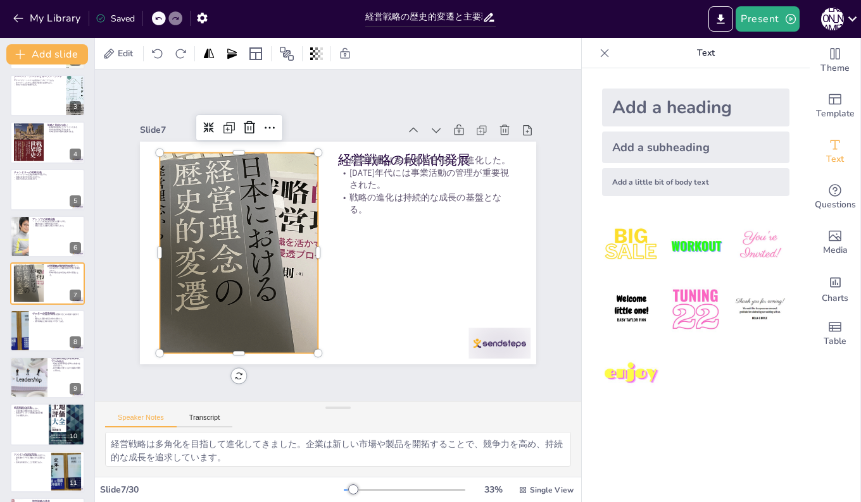
click at [230, 203] on div at bounding box center [259, 173] width 406 height 419
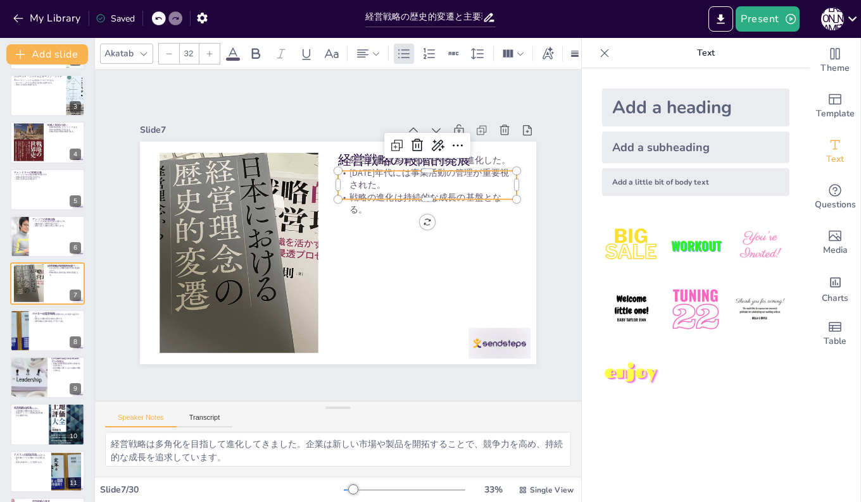
click at [501, 158] on p "経営戦略は多角化を目指して進化した。" at bounding box center [445, 191] width 173 height 67
click at [359, 158] on p "経営戦略は多角化を目指して進化した。" at bounding box center [445, 191] width 173 height 67
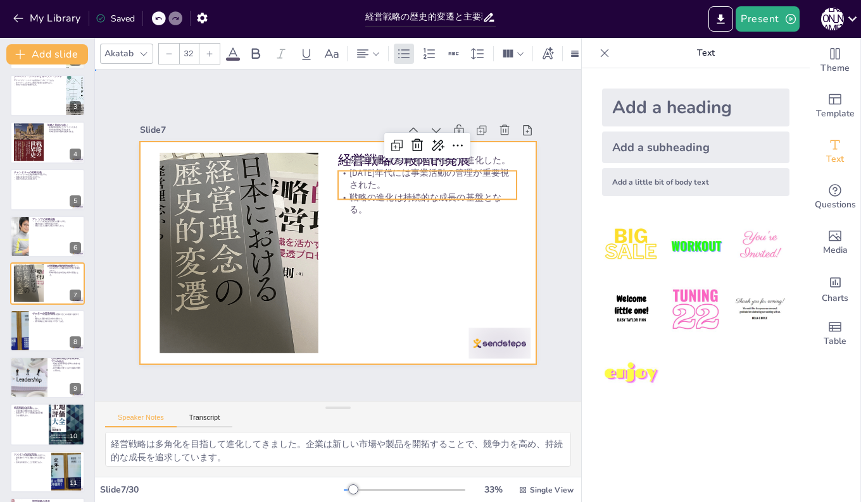
click at [323, 154] on div at bounding box center [321, 241] width 334 height 446
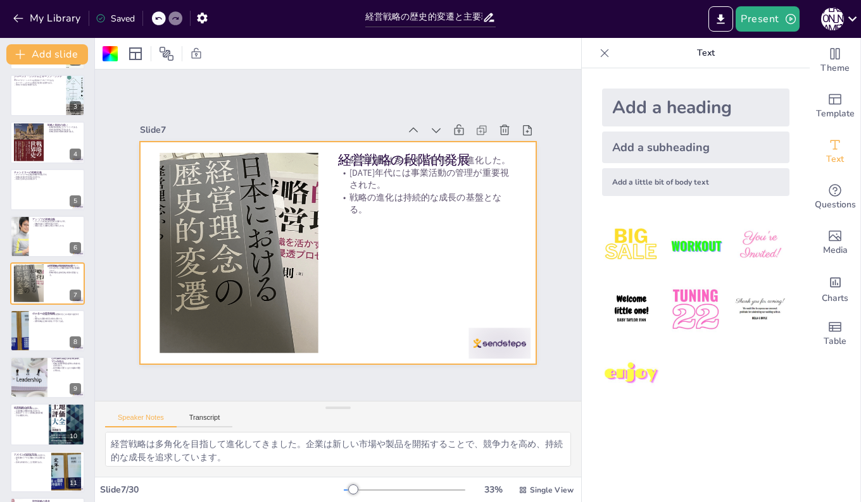
click at [323, 151] on div at bounding box center [334, 253] width 434 height 301
click at [372, 165] on p "経営戦略は多角化を目指して進化した。" at bounding box center [452, 215] width 161 height 100
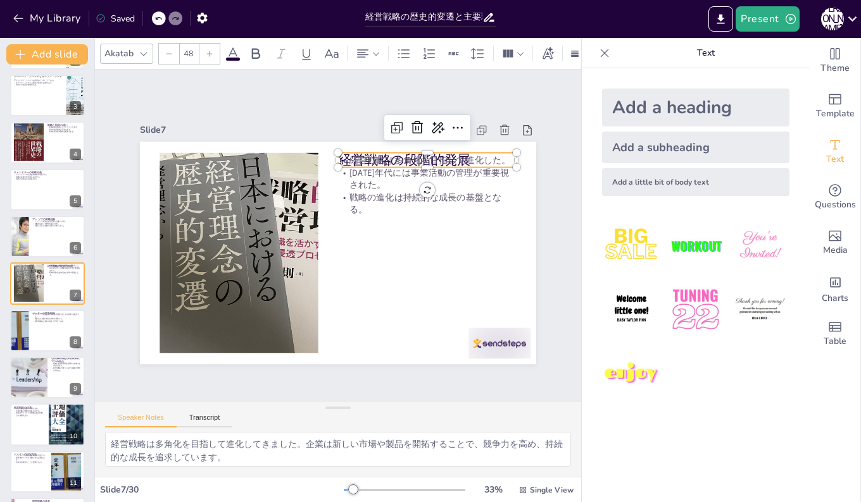
click at [348, 147] on div "経営戦略の段階的発展 経営戦略は多角化を目指して進化した。 1970年代には事業活動の管理が重要視された。 戦略の進化は持続的な成長の基盤となる。" at bounding box center [327, 249] width 451 height 413
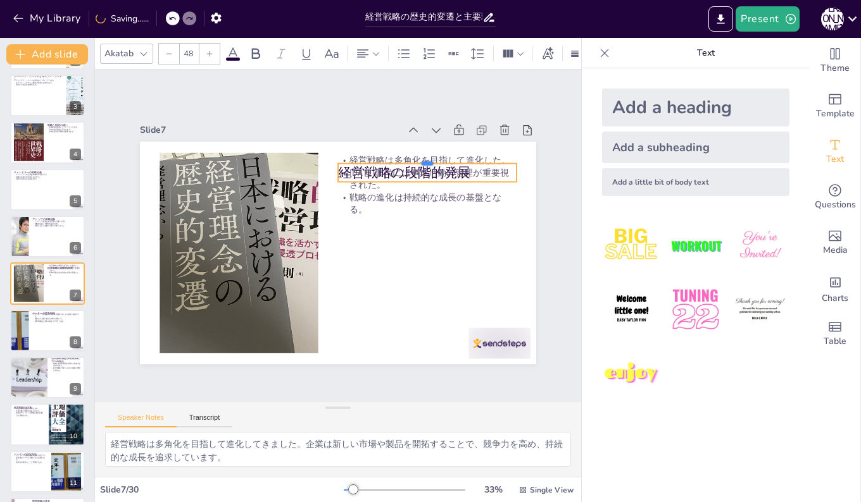
drag, startPoint x: 420, startPoint y: 148, endPoint x: 418, endPoint y: 301, distance: 152.5
click at [418, 301] on div "経営戦略の段階的発展 経営戦略は多角化を目指して進化した。 1970年代には事業活動の管理が重要視された。 戦略の進化は持続的な成長の基盤となる。" at bounding box center [324, 247] width 431 height 444
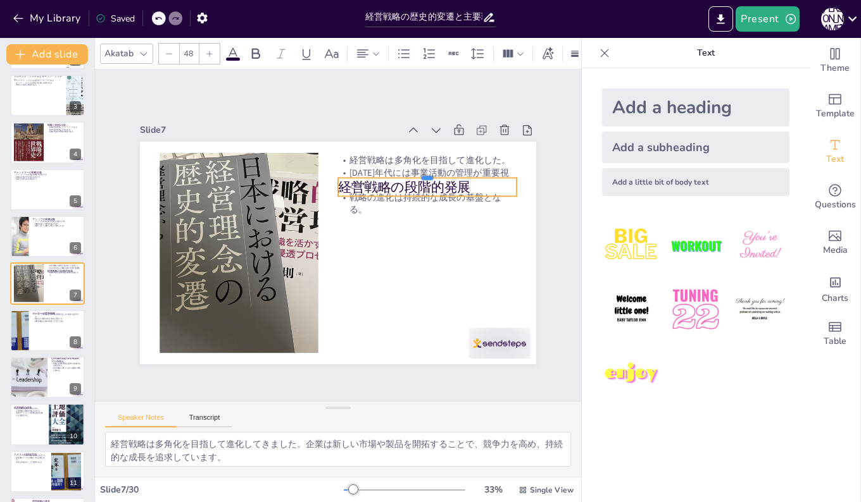
drag, startPoint x: 420, startPoint y: 158, endPoint x: 417, endPoint y: 248, distance: 89.9
click at [417, 248] on div "経営戦略の段階的発展 経営戦略は多角化を目指して進化した。 1970年代には事業活動の管理が重要視された。 戦略の進化は持続的な成長の基盤となる。" at bounding box center [329, 220] width 454 height 391
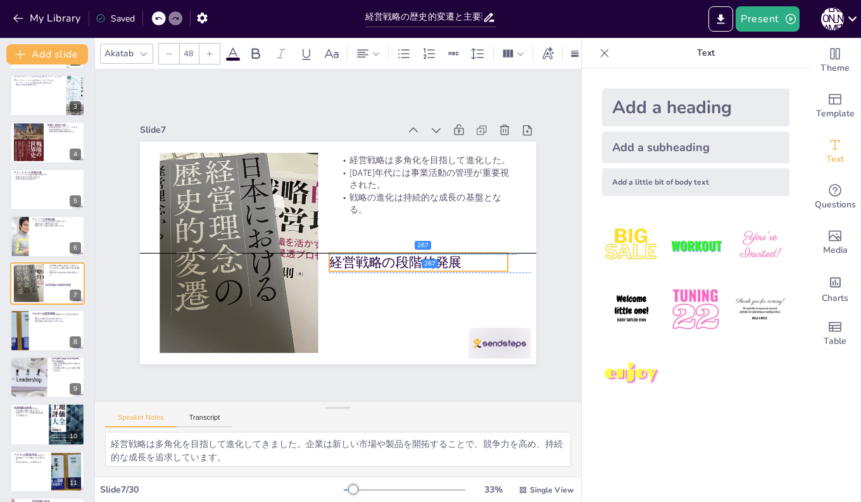
drag, startPoint x: 418, startPoint y: 174, endPoint x: 409, endPoint y: 248, distance: 74.6
click at [409, 248] on div "経営戦略の段階的発展 経営戦略は多角化を目指して進化した。 1970年代には事業活動の管理が重要視された。 戦略の進化は持続的な成長の基盤となる。" at bounding box center [413, 180] width 233 height 320
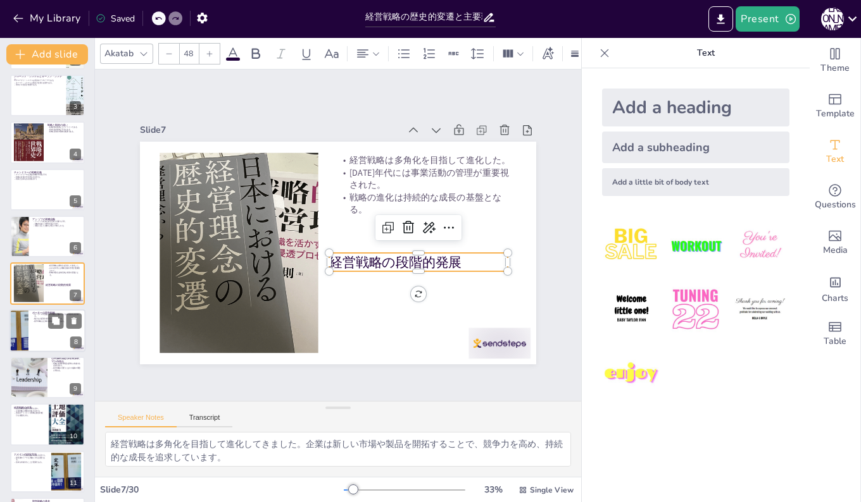
click at [28, 328] on div at bounding box center [19, 330] width 65 height 43
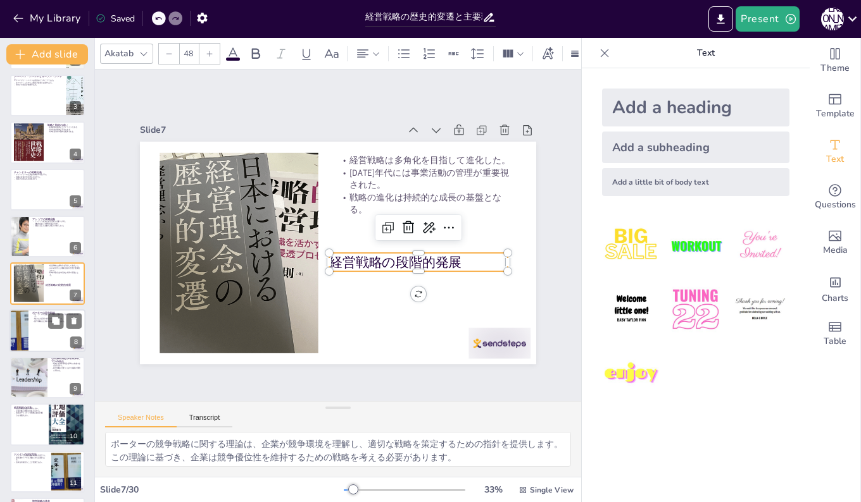
scroll to position [142, 0]
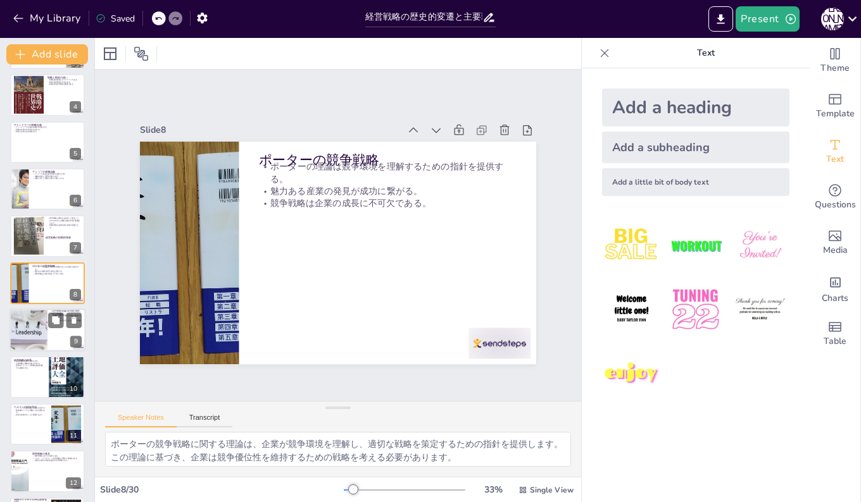
click at [33, 327] on div at bounding box center [28, 330] width 64 height 43
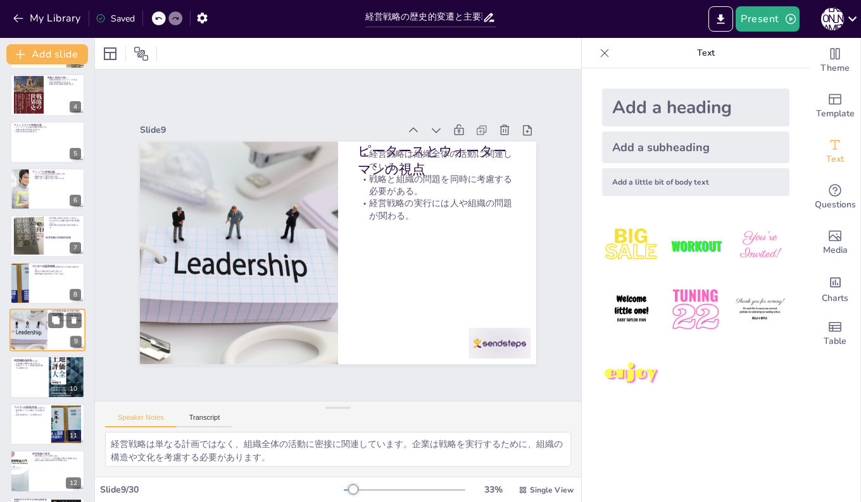
scroll to position [189, 0]
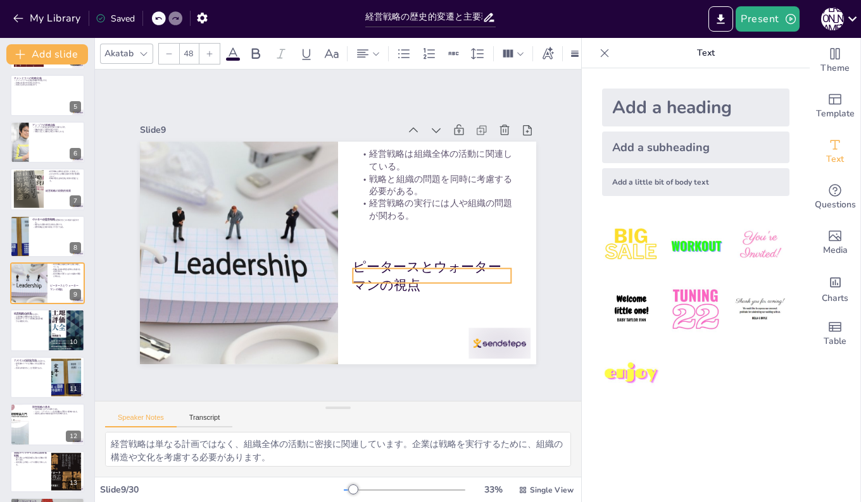
drag, startPoint x: 361, startPoint y: 138, endPoint x: 356, endPoint y: 254, distance: 115.9
click at [356, 258] on p "ピータースとウォーターマンの視点" at bounding box center [431, 276] width 158 height 37
click at [32, 330] on div at bounding box center [47, 330] width 76 height 43
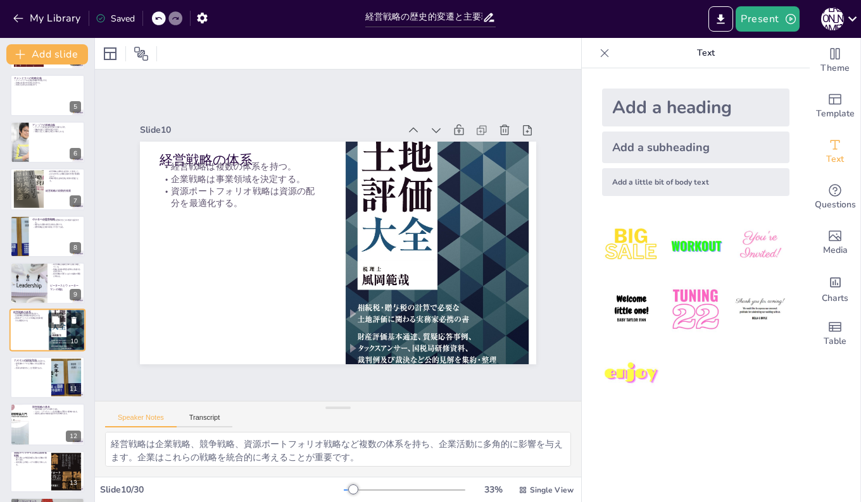
scroll to position [235, 0]
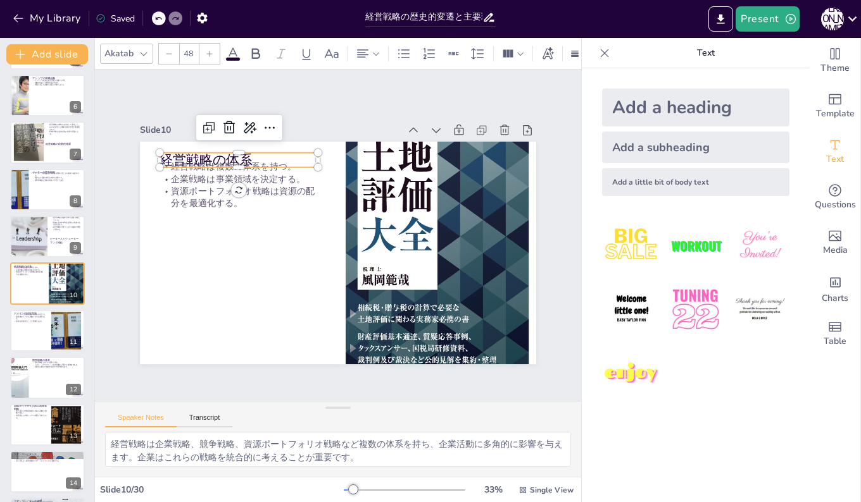
click at [326, 154] on p "経営戦略の体系" at bounding box center [367, 114] width 82 height 153
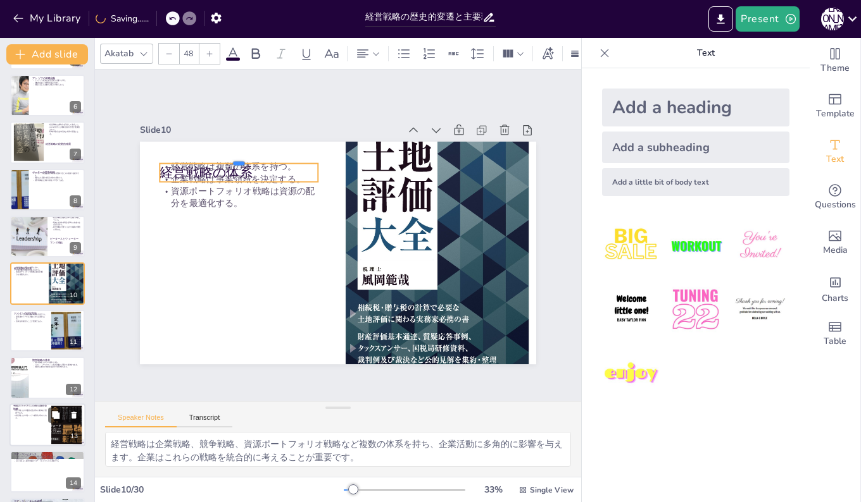
drag, startPoint x: 222, startPoint y: 147, endPoint x: 37, endPoint y: 430, distance: 338.4
click at [0, 502] on html "My Library Saving...... 経営戦略の歴史的変遷と主要理論 Present 柳 柳 Document fonts Akatab Recen…" at bounding box center [430, 251] width 861 height 502
click at [230, 159] on p "経営戦略は複数の体系を持つ。" at bounding box center [297, 121] width 135 height 103
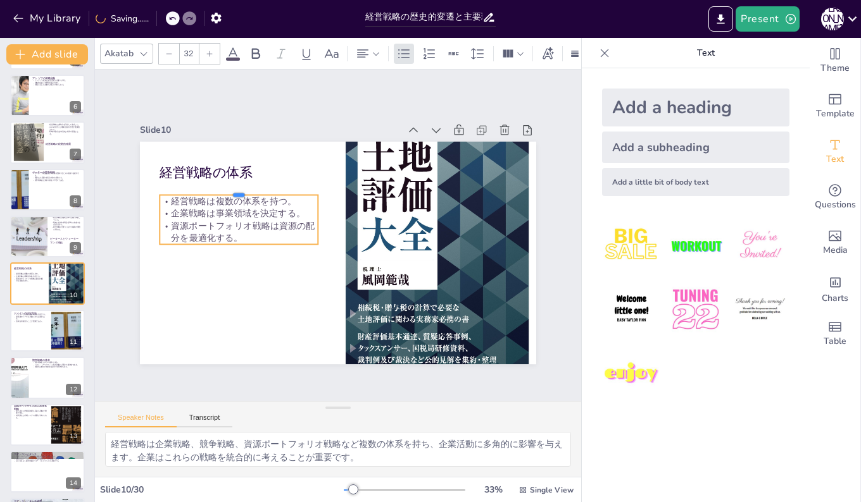
drag, startPoint x: 228, startPoint y: 164, endPoint x: 223, endPoint y: 207, distance: 43.4
click at [223, 207] on div "経営戦略の体系 経営戦略は複数の体系を持つ。 企業戦略は事業領域を決定する。 資源ポートフォリオ戦略は資源の配分を最適化する。" at bounding box center [355, 238] width 300 height 433
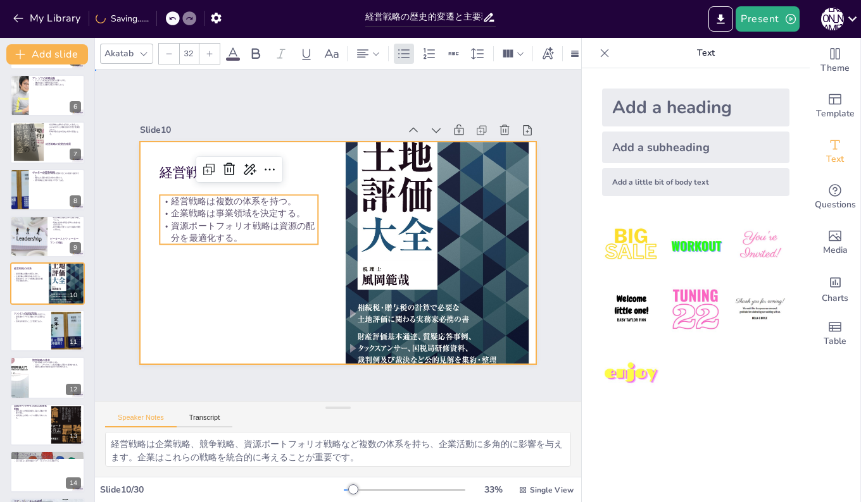
click at [215, 294] on div at bounding box center [321, 242] width 365 height 452
